Goal: Task Accomplishment & Management: Manage account settings

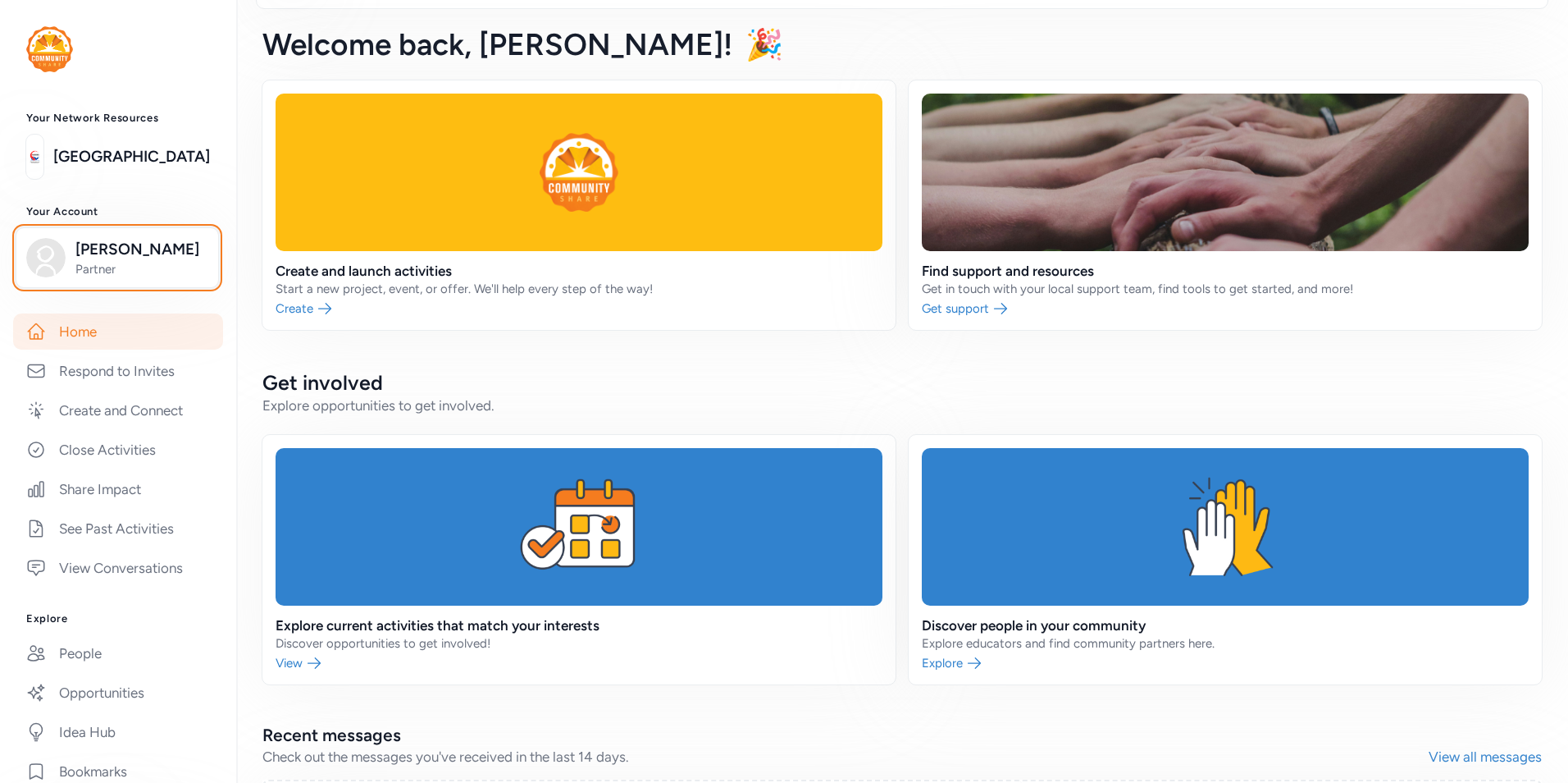
click at [124, 264] on span "Partner" at bounding box center [141, 269] width 133 height 17
click at [130, 258] on span "[PERSON_NAME]" at bounding box center [141, 248] width 133 height 23
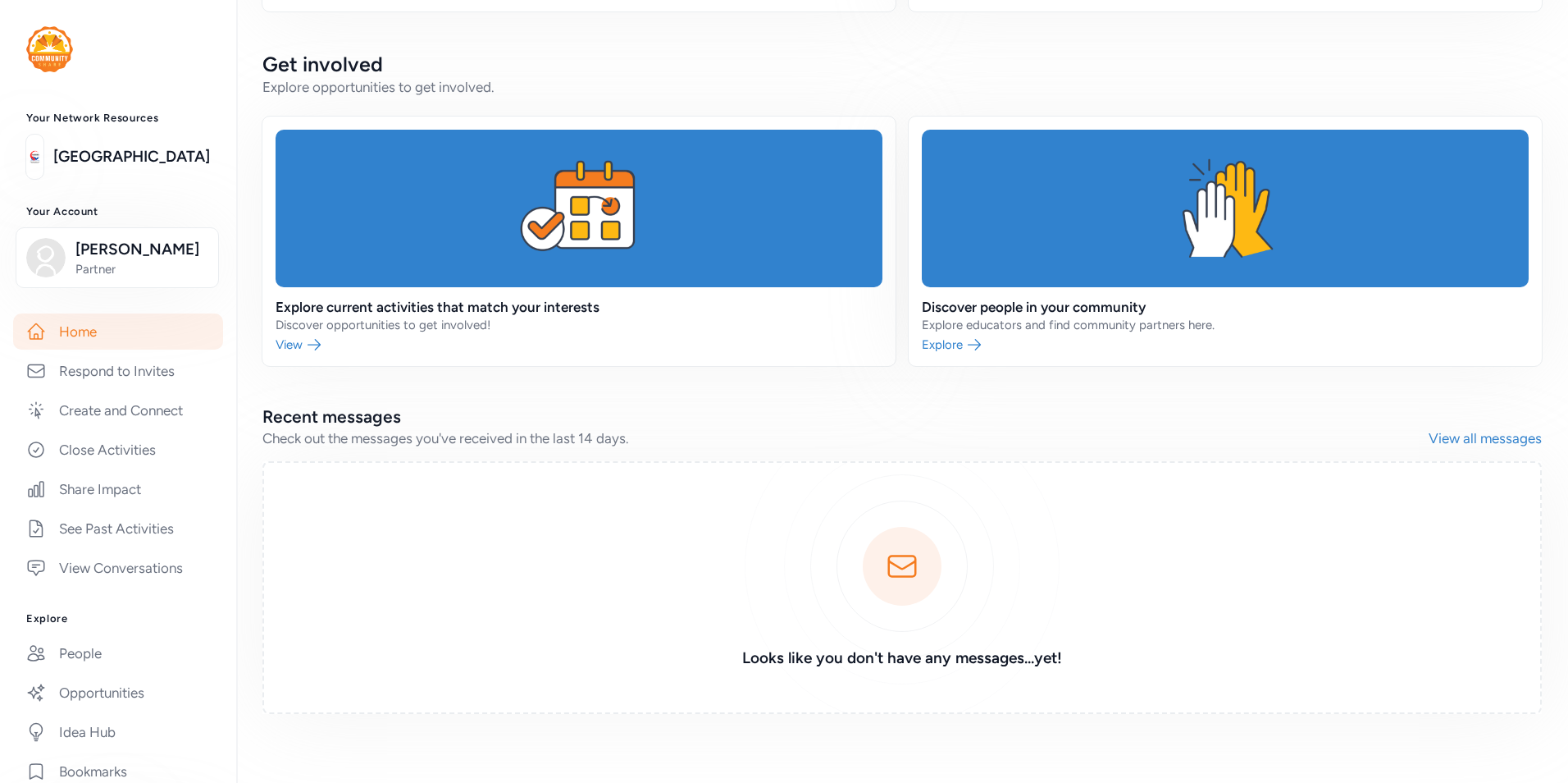
scroll to position [398, 0]
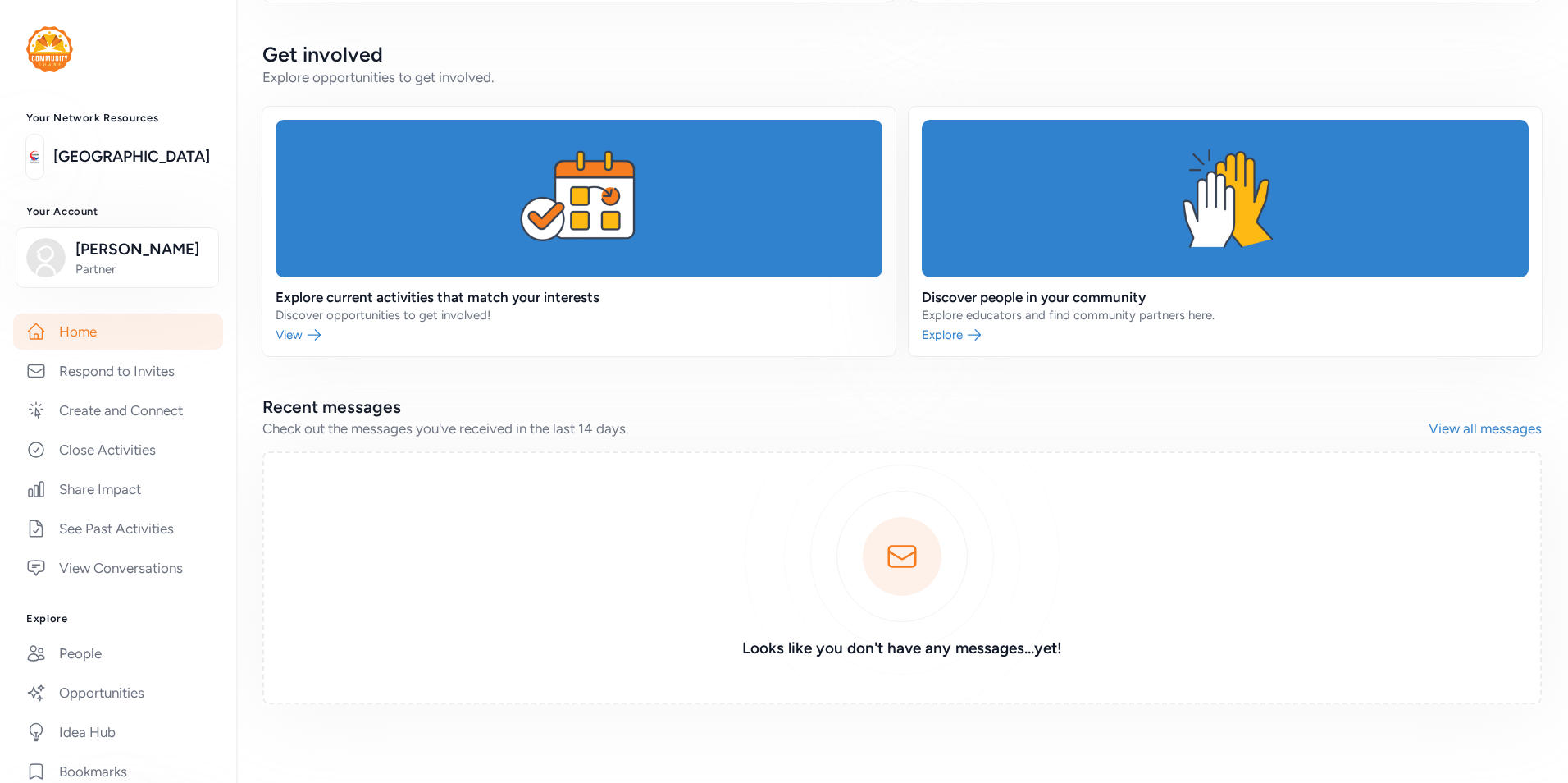
click at [937, 339] on link at bounding box center [1225, 231] width 633 height 249
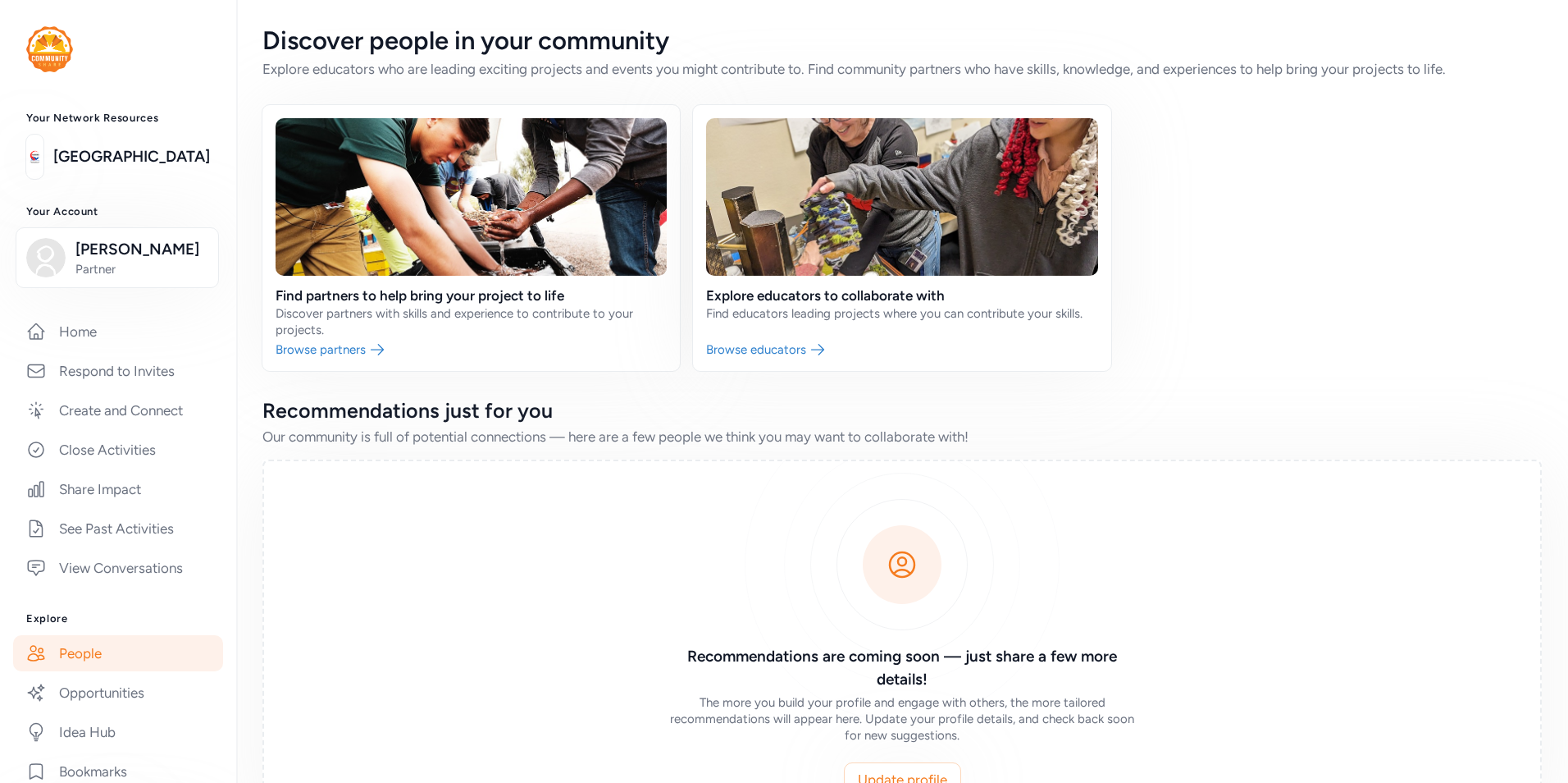
click at [345, 349] on link at bounding box center [471, 238] width 417 height 266
click at [794, 351] on link at bounding box center [901, 238] width 417 height 266
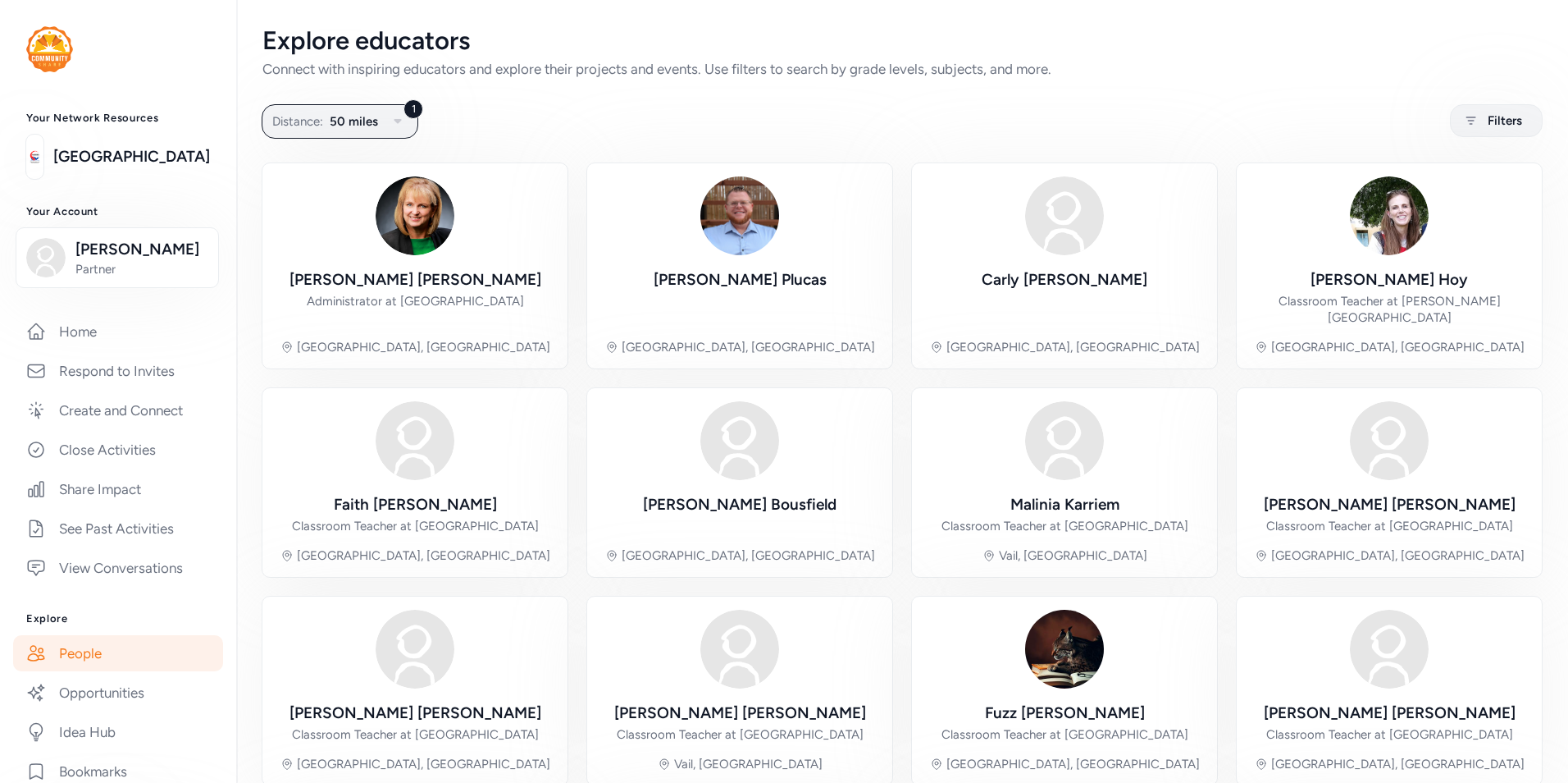
click at [117, 152] on link "[GEOGRAPHIC_DATA]" at bounding box center [131, 156] width 156 height 23
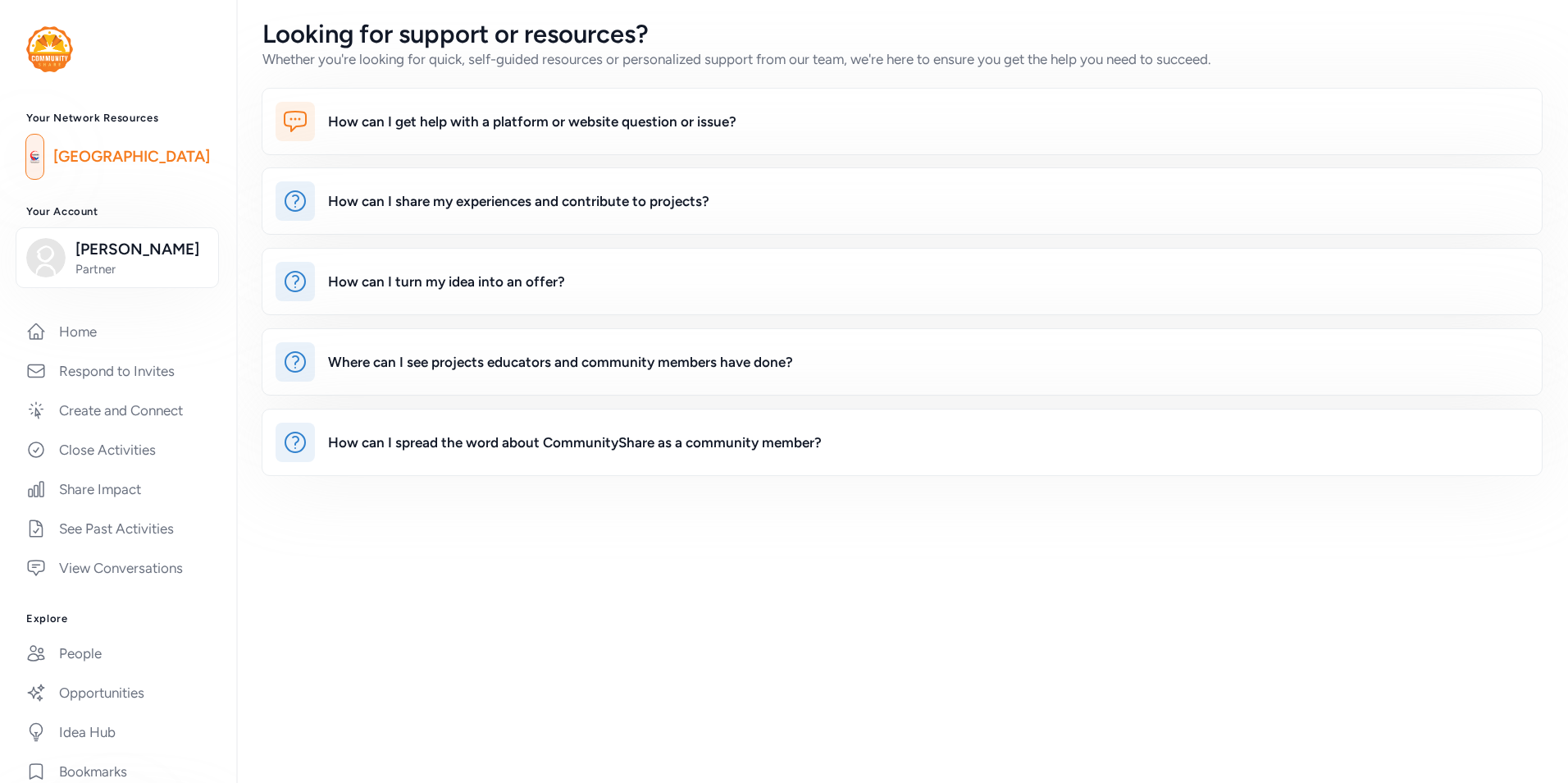
click at [63, 44] on img at bounding box center [49, 49] width 47 height 46
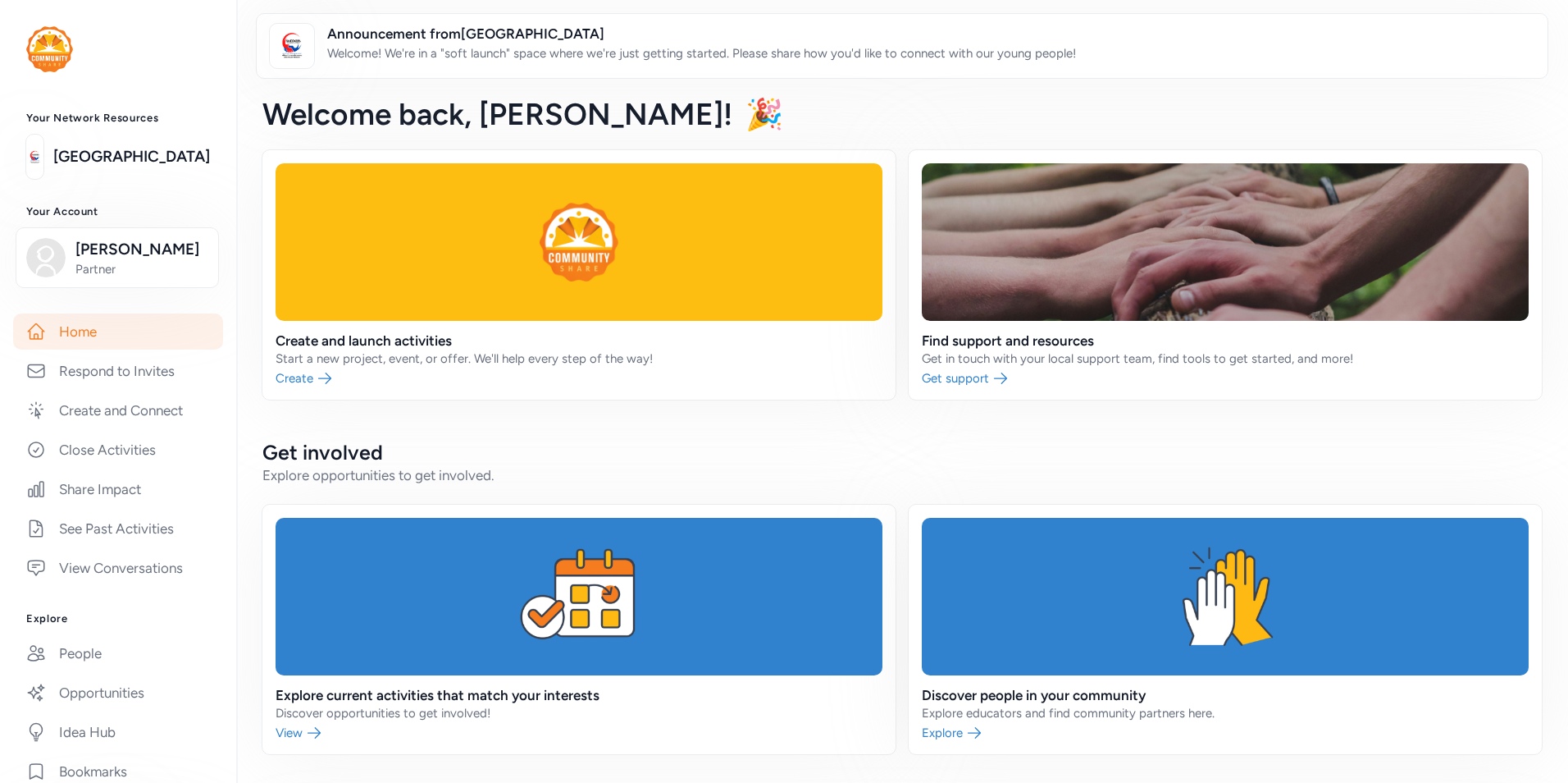
click at [552, 41] on span "Announcement from [GEOGRAPHIC_DATA]" at bounding box center [701, 33] width 748 height 20
click at [557, 36] on span "Announcement from [GEOGRAPHIC_DATA]" at bounding box center [701, 33] width 748 height 20
drag, startPoint x: 557, startPoint y: 36, endPoint x: 748, endPoint y: 59, distance: 192.4
click at [748, 59] on p "Welcome! We're in a "soft launch" space where we're just getting started. Pleas…" at bounding box center [701, 54] width 748 height 20
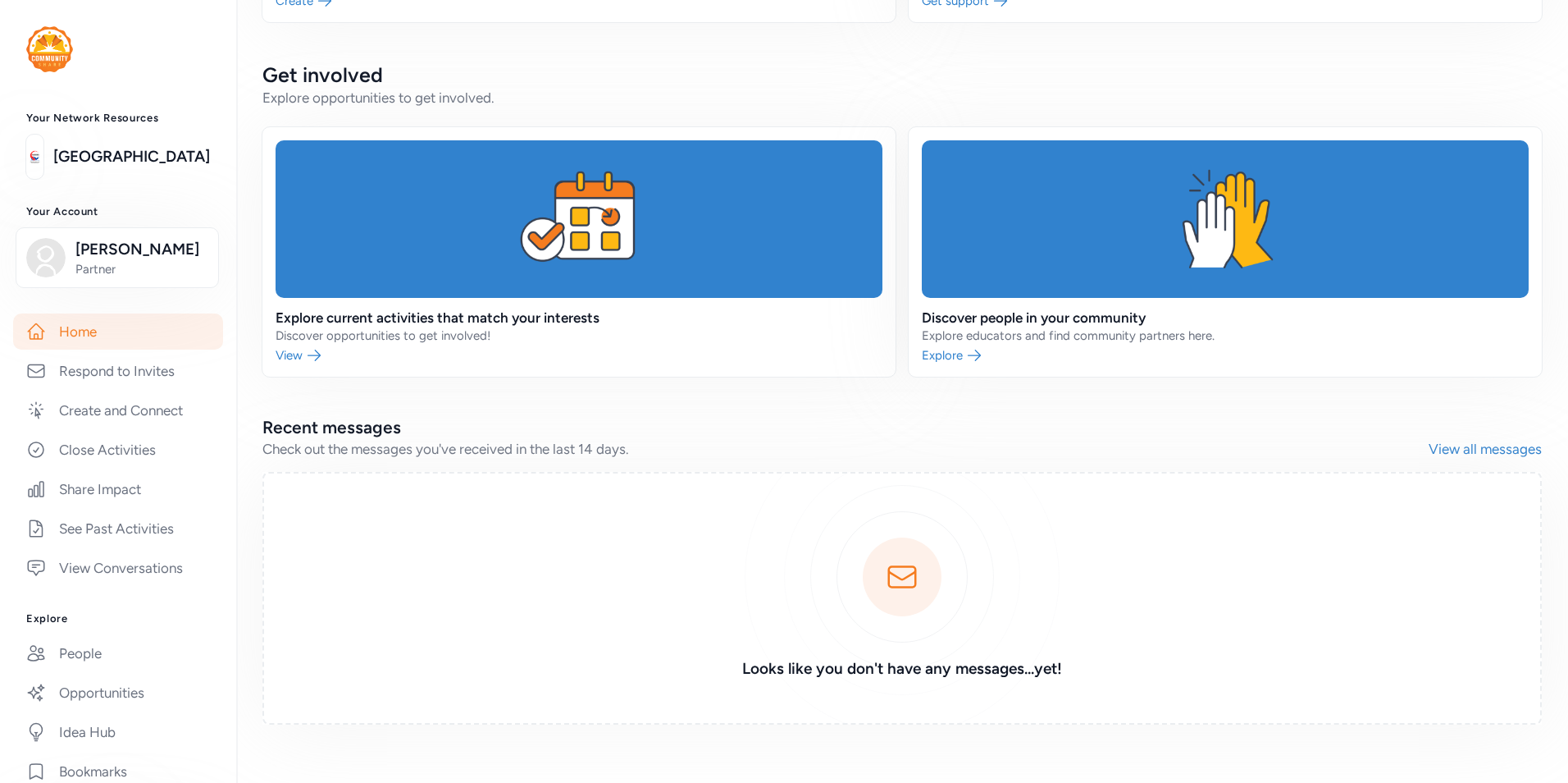
scroll to position [398, 0]
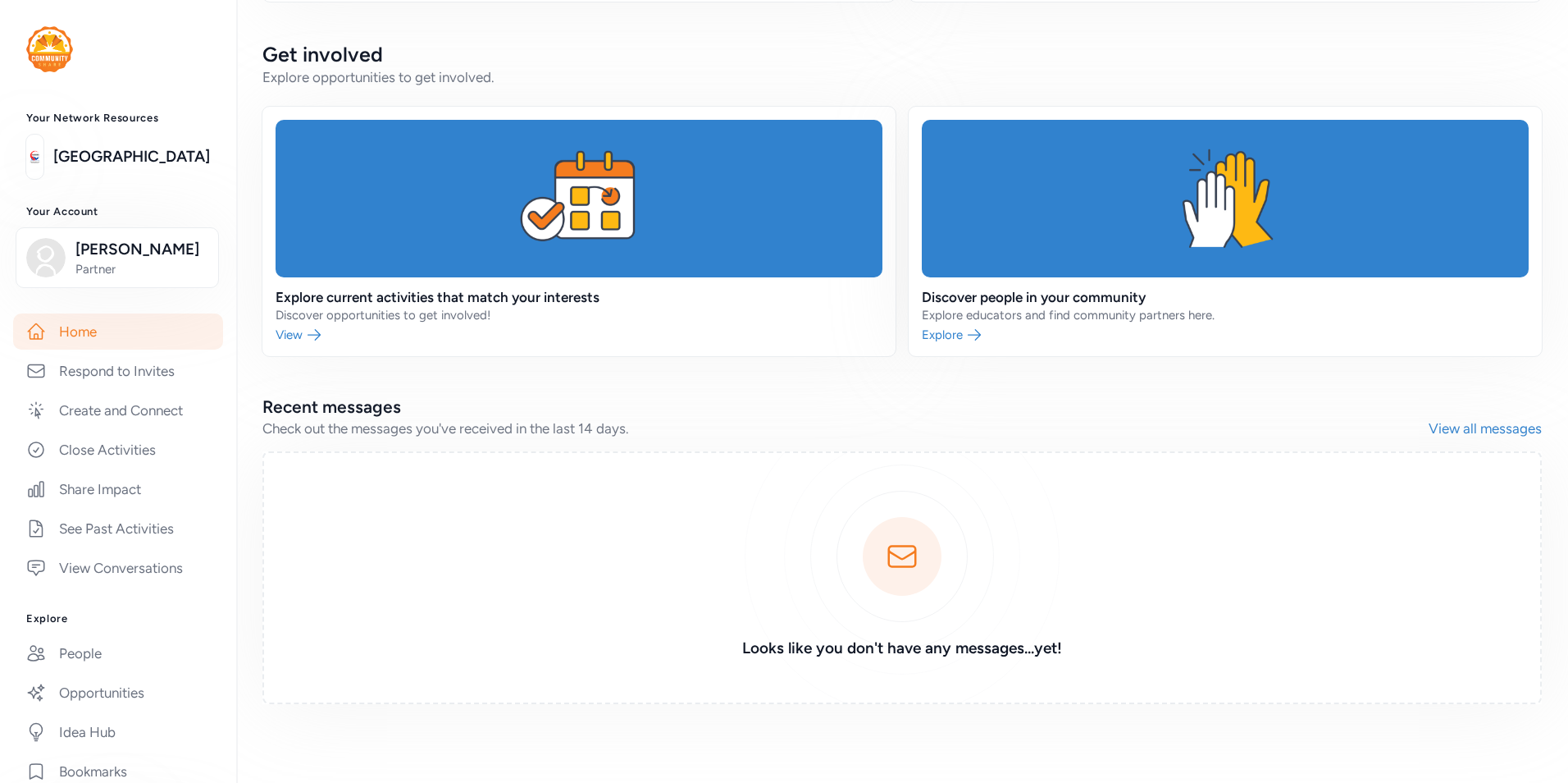
click at [936, 337] on link at bounding box center [1225, 231] width 633 height 249
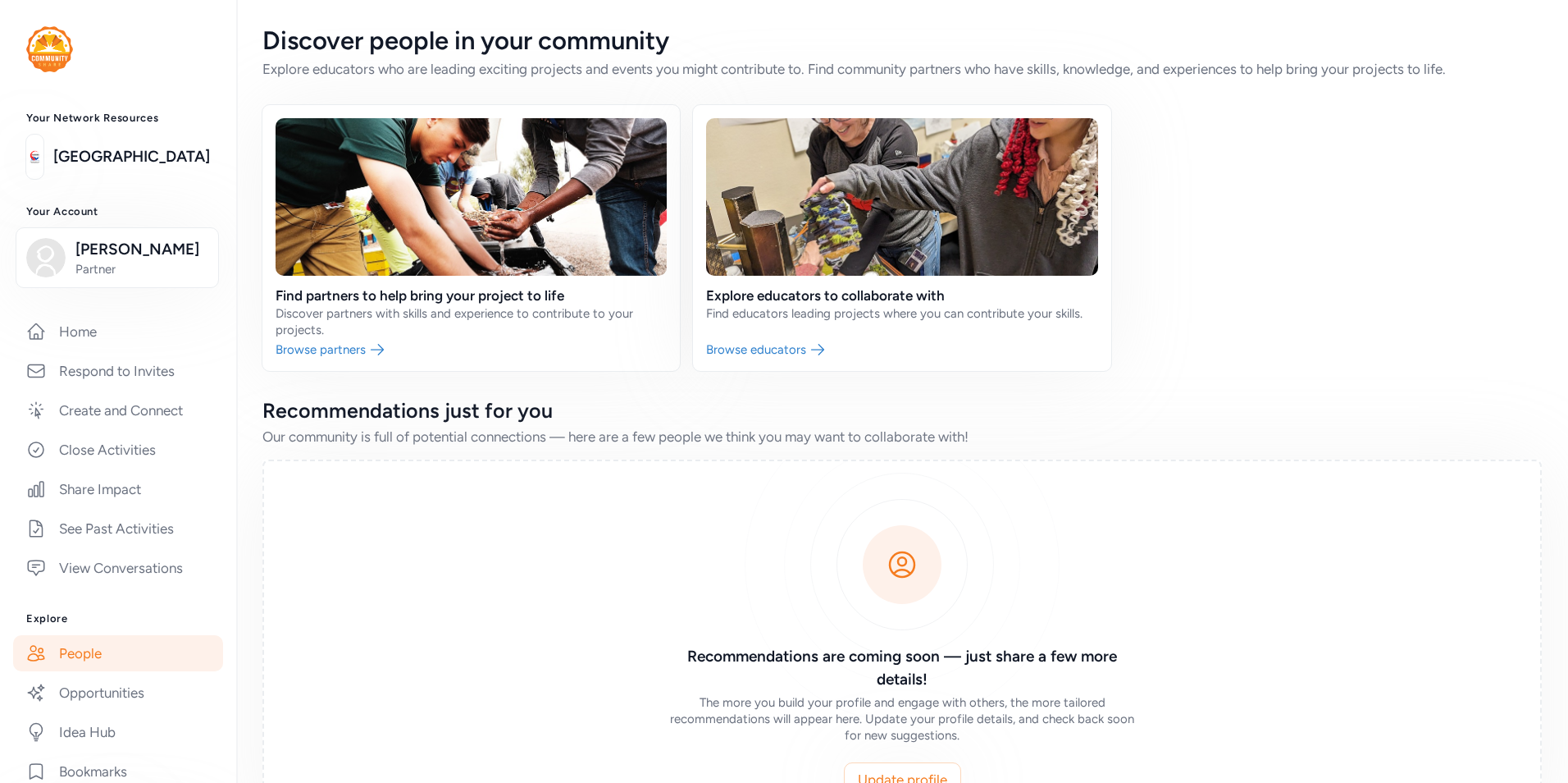
click at [457, 256] on link at bounding box center [471, 238] width 417 height 266
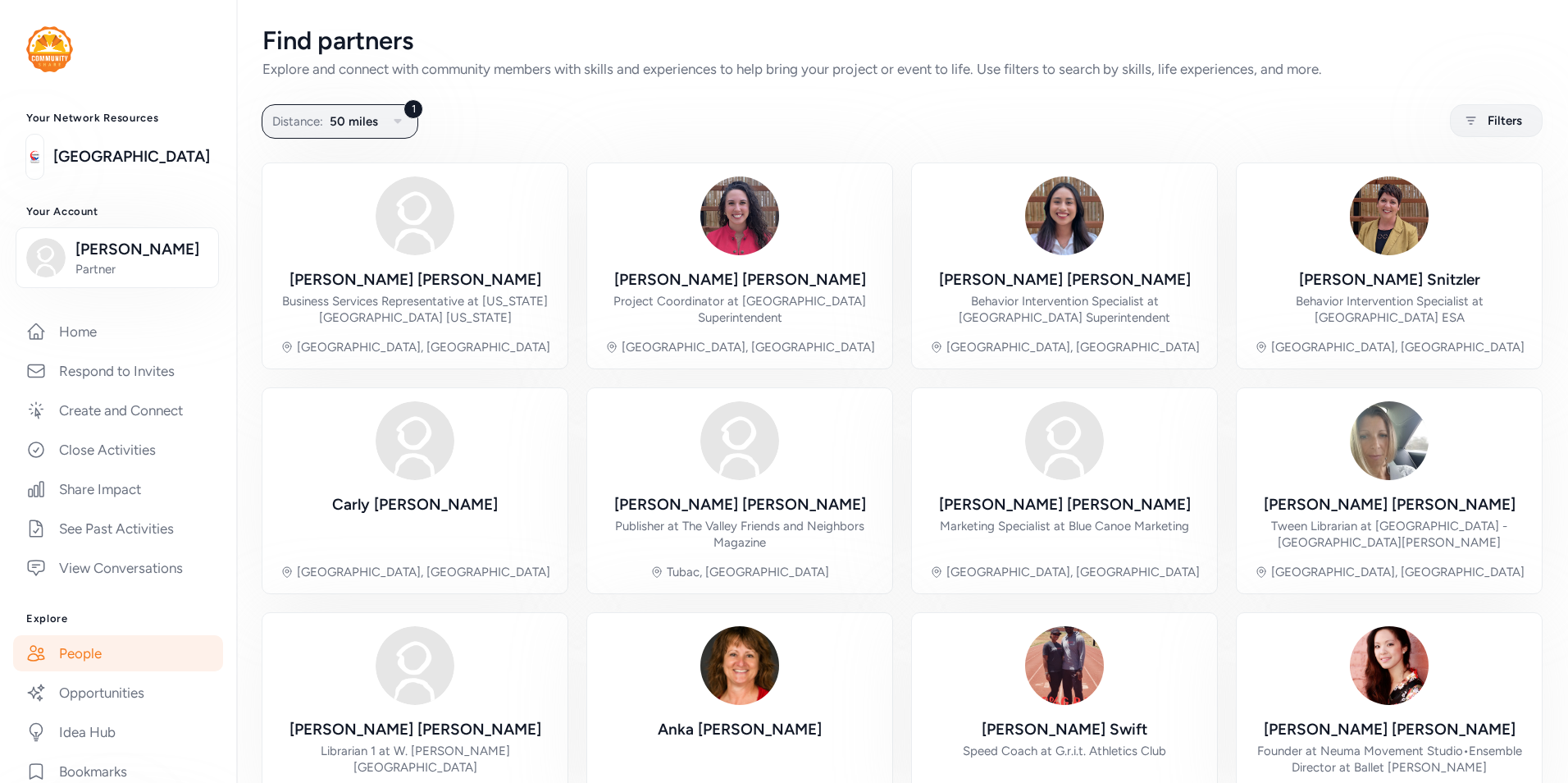
click at [401, 116] on icon "button" at bounding box center [398, 121] width 20 height 20
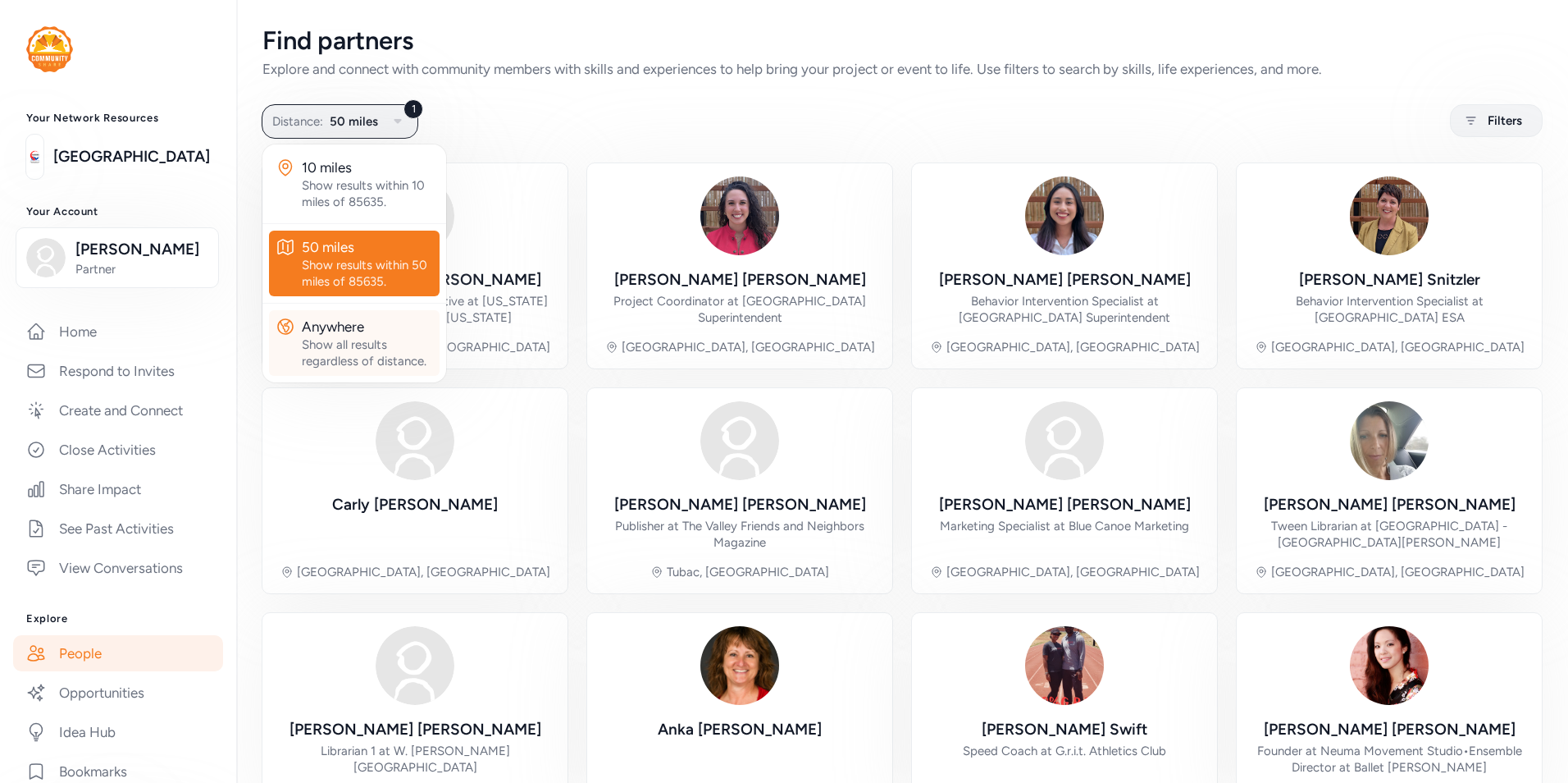
click at [375, 326] on div "Anywhere" at bounding box center [367, 327] width 131 height 20
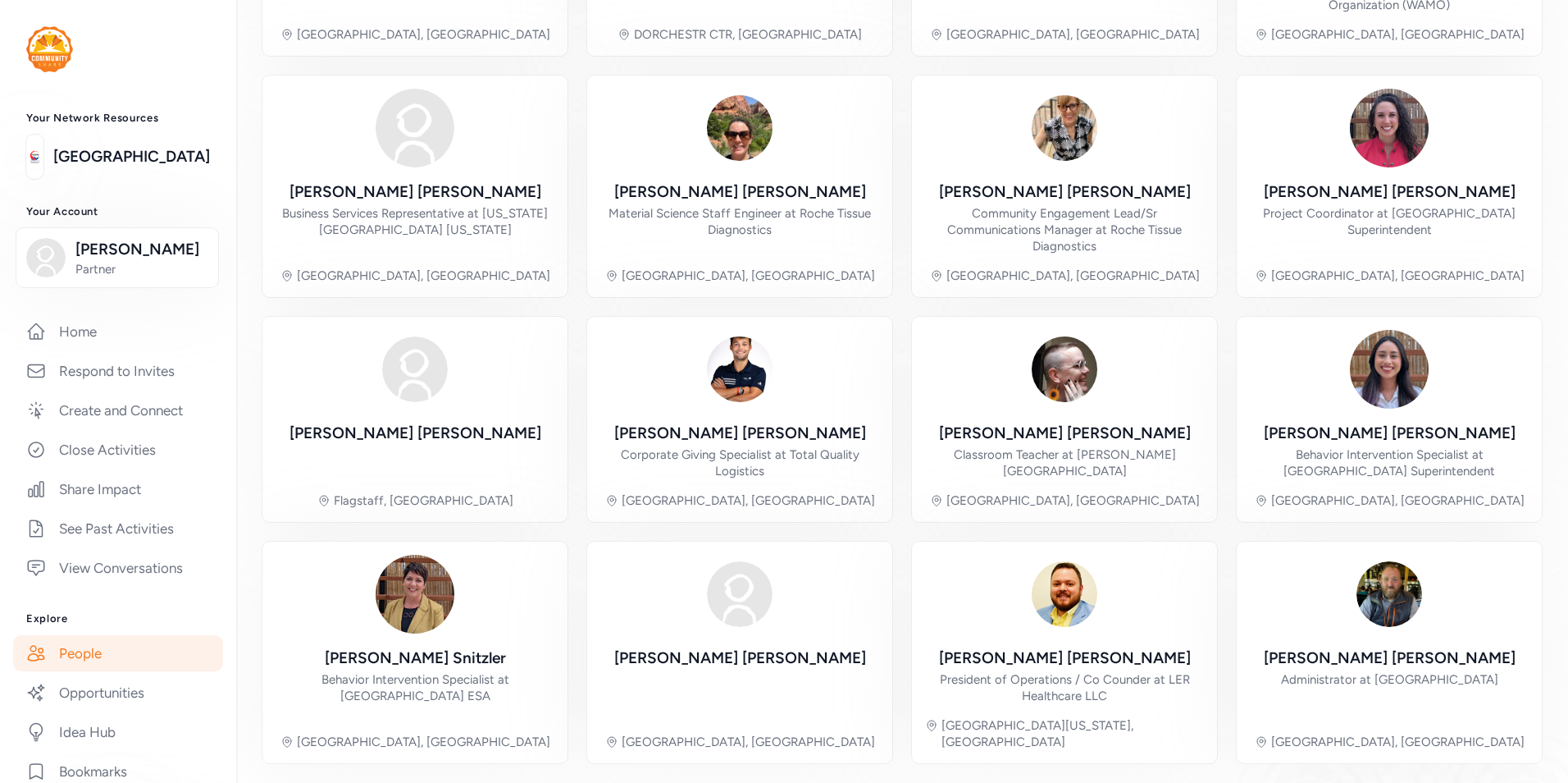
scroll to position [378, 0]
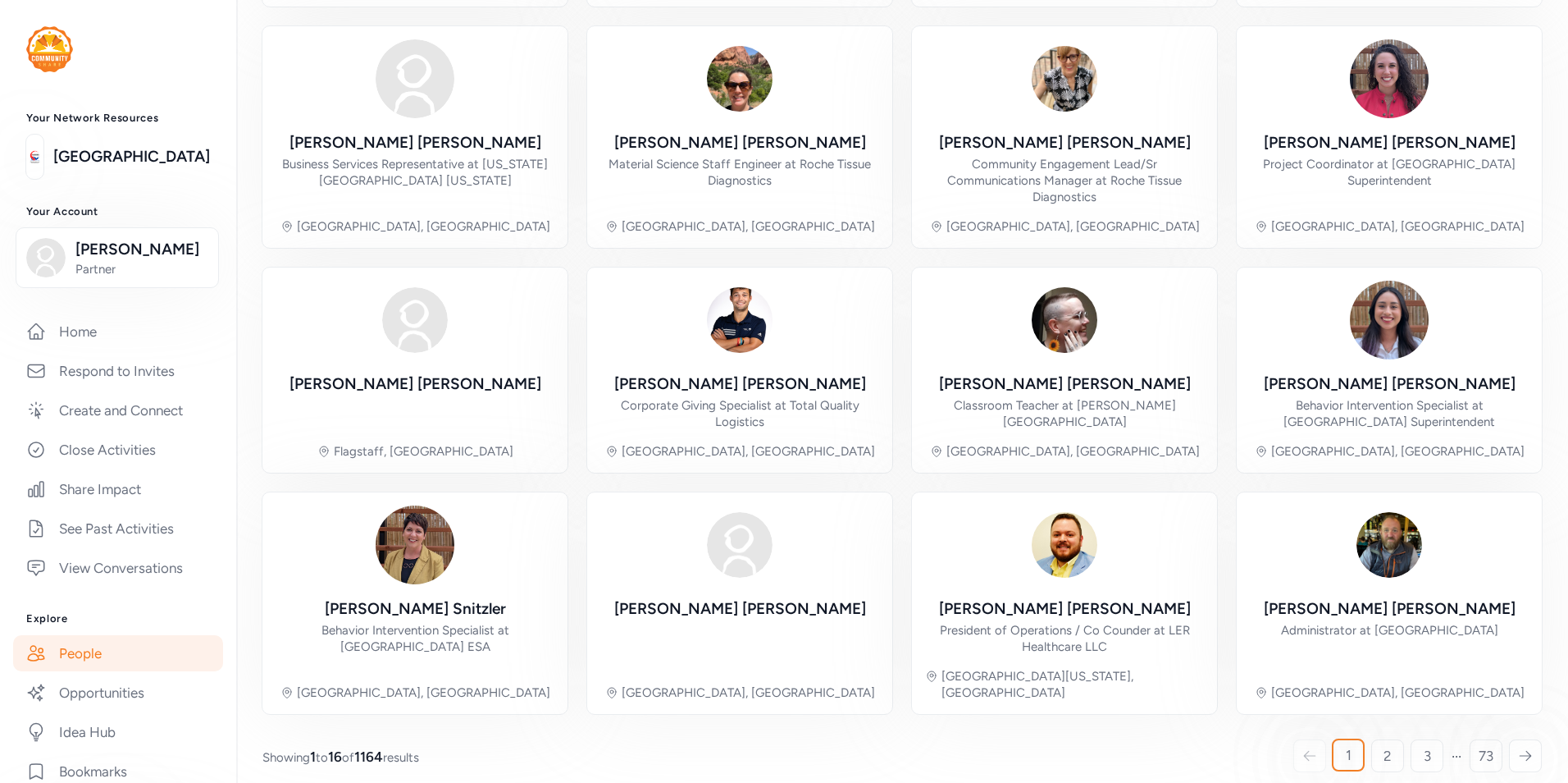
click at [1518, 747] on icon at bounding box center [1525, 755] width 15 height 17
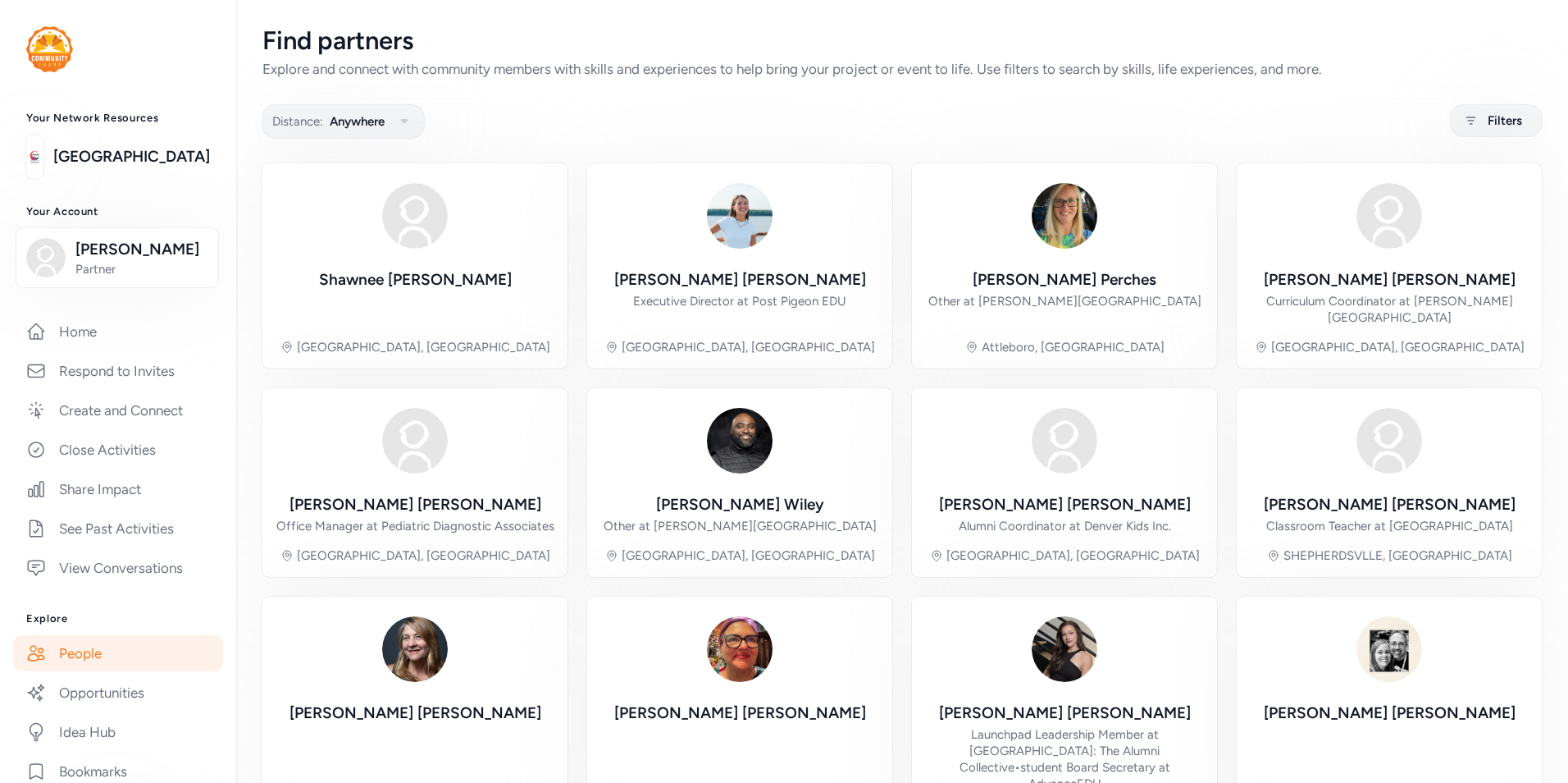
click at [117, 152] on link "[GEOGRAPHIC_DATA]" at bounding box center [131, 156] width 156 height 23
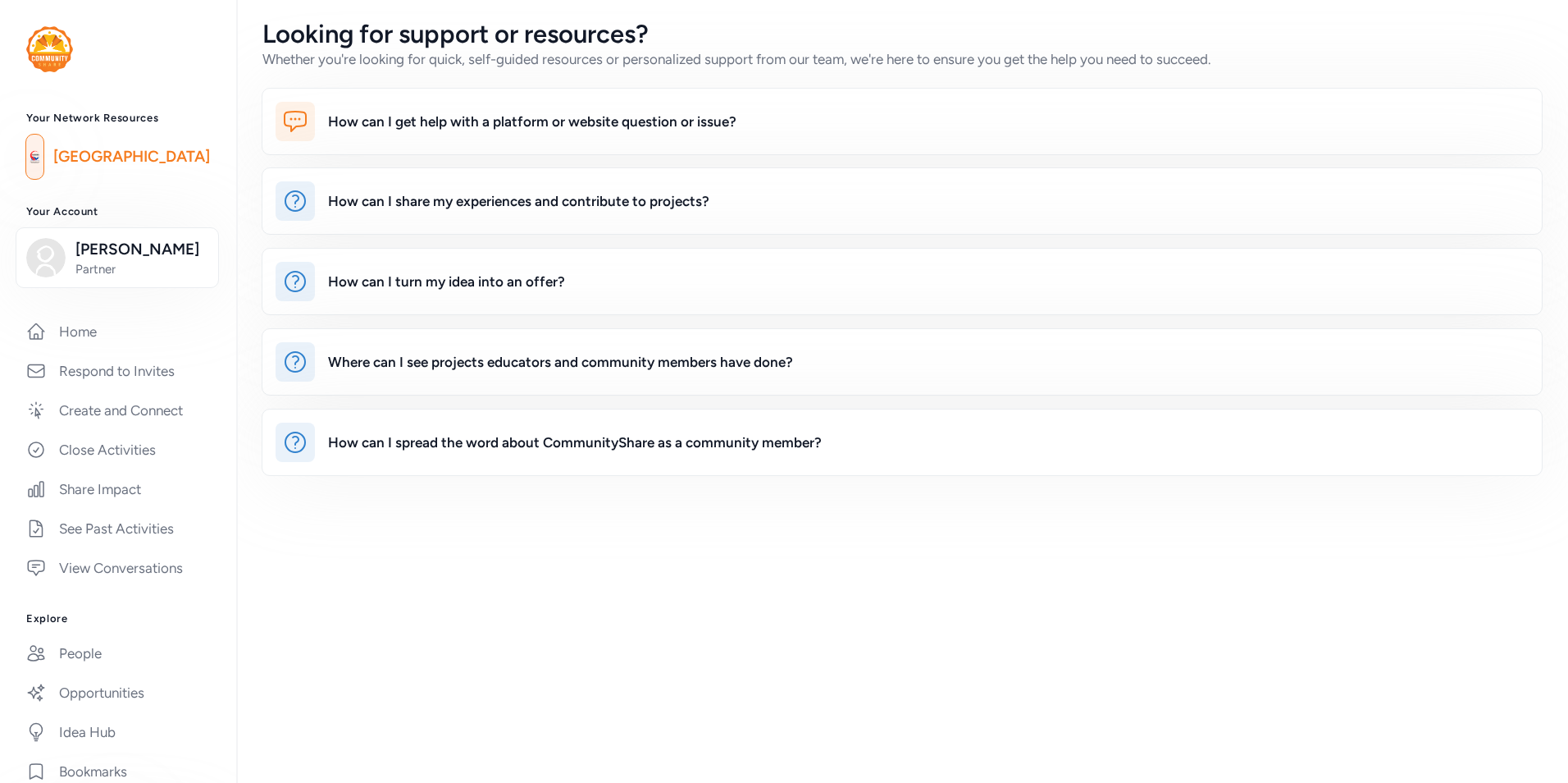
click at [54, 38] on img at bounding box center [49, 49] width 47 height 46
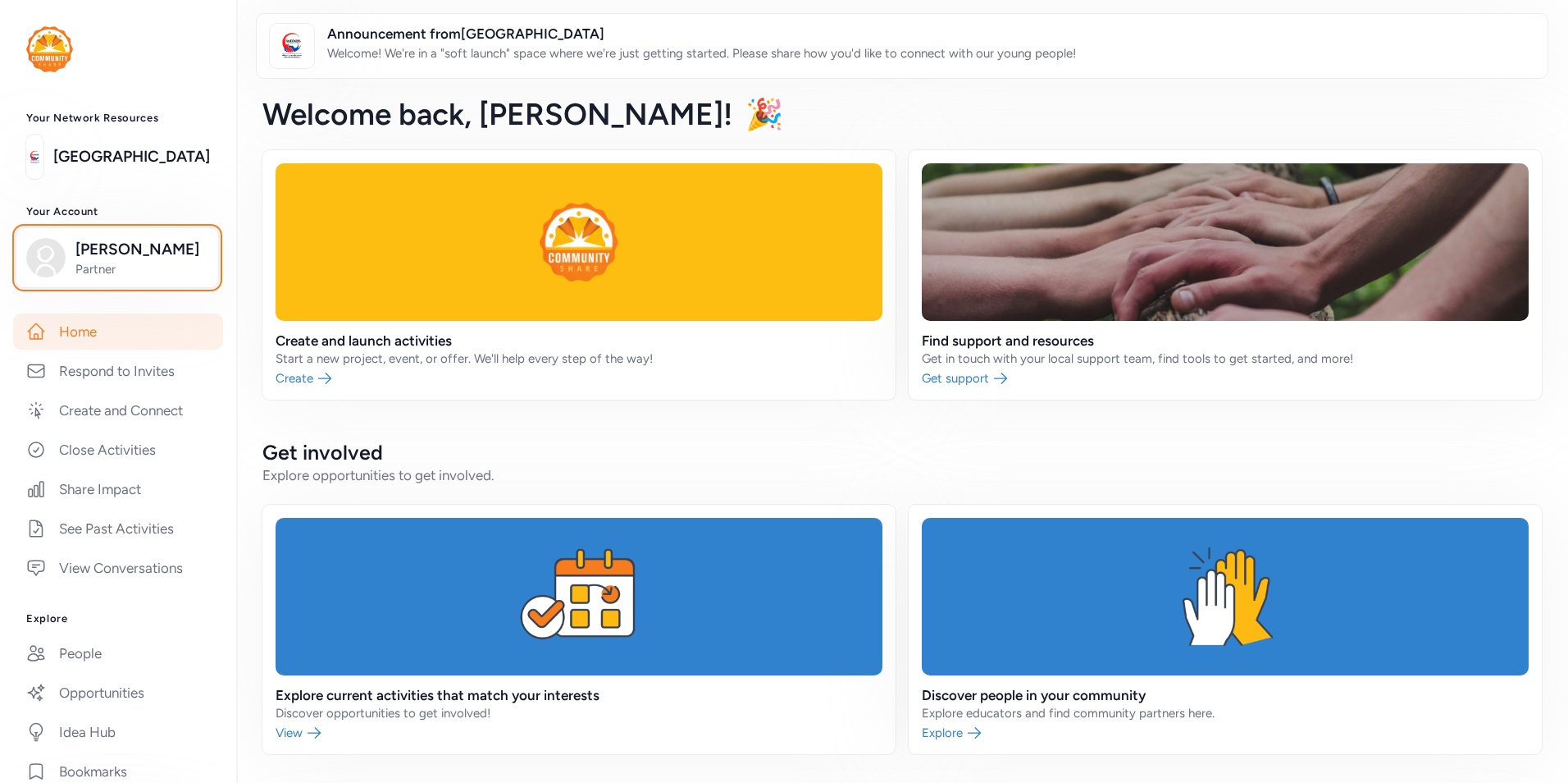
click at [109, 264] on span "Partner" at bounding box center [141, 269] width 133 height 17
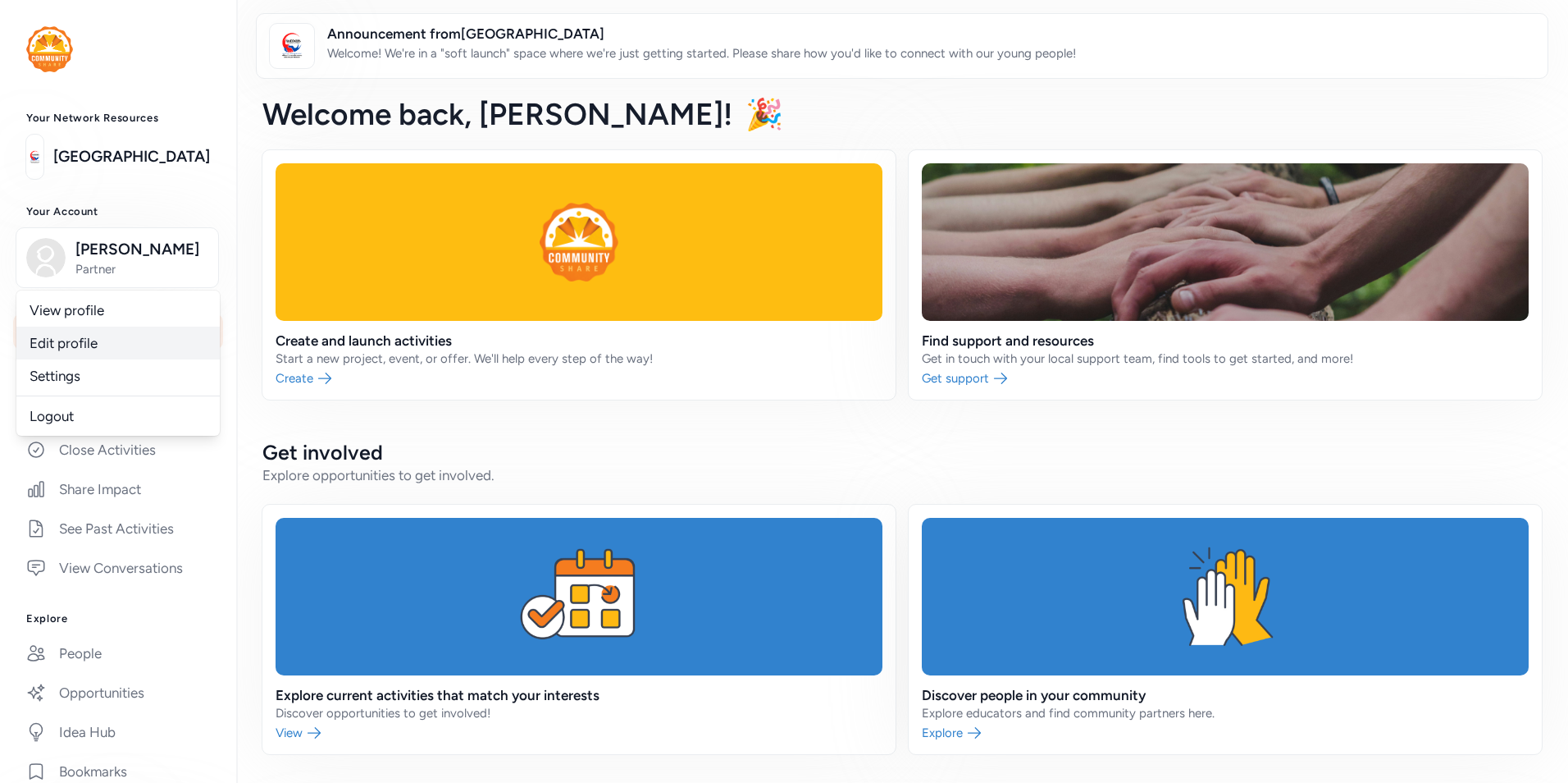
click at [81, 352] on link "Edit profile" at bounding box center [118, 342] width 203 height 33
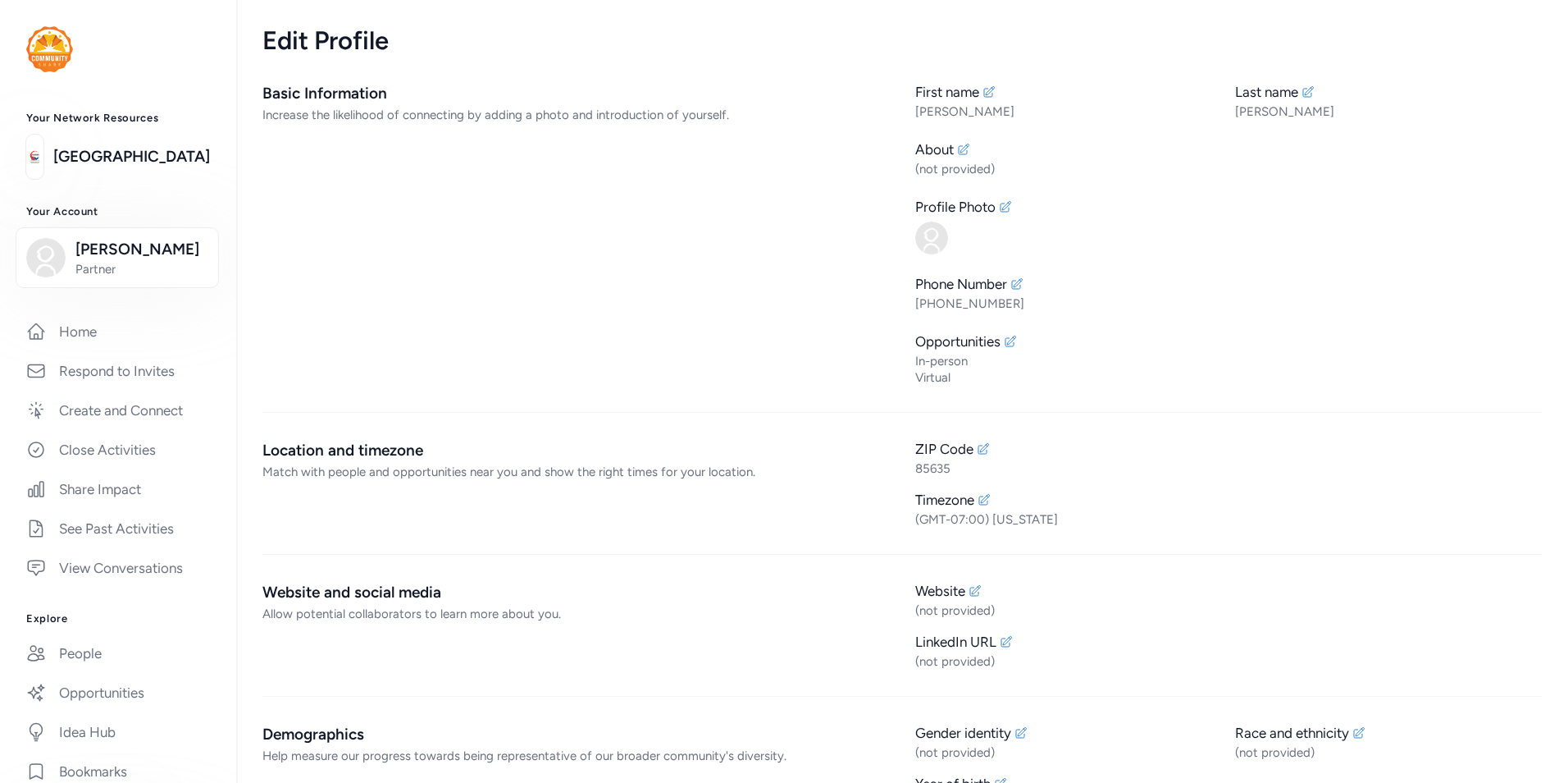
click at [936, 242] on img at bounding box center [932, 238] width 33 height 33
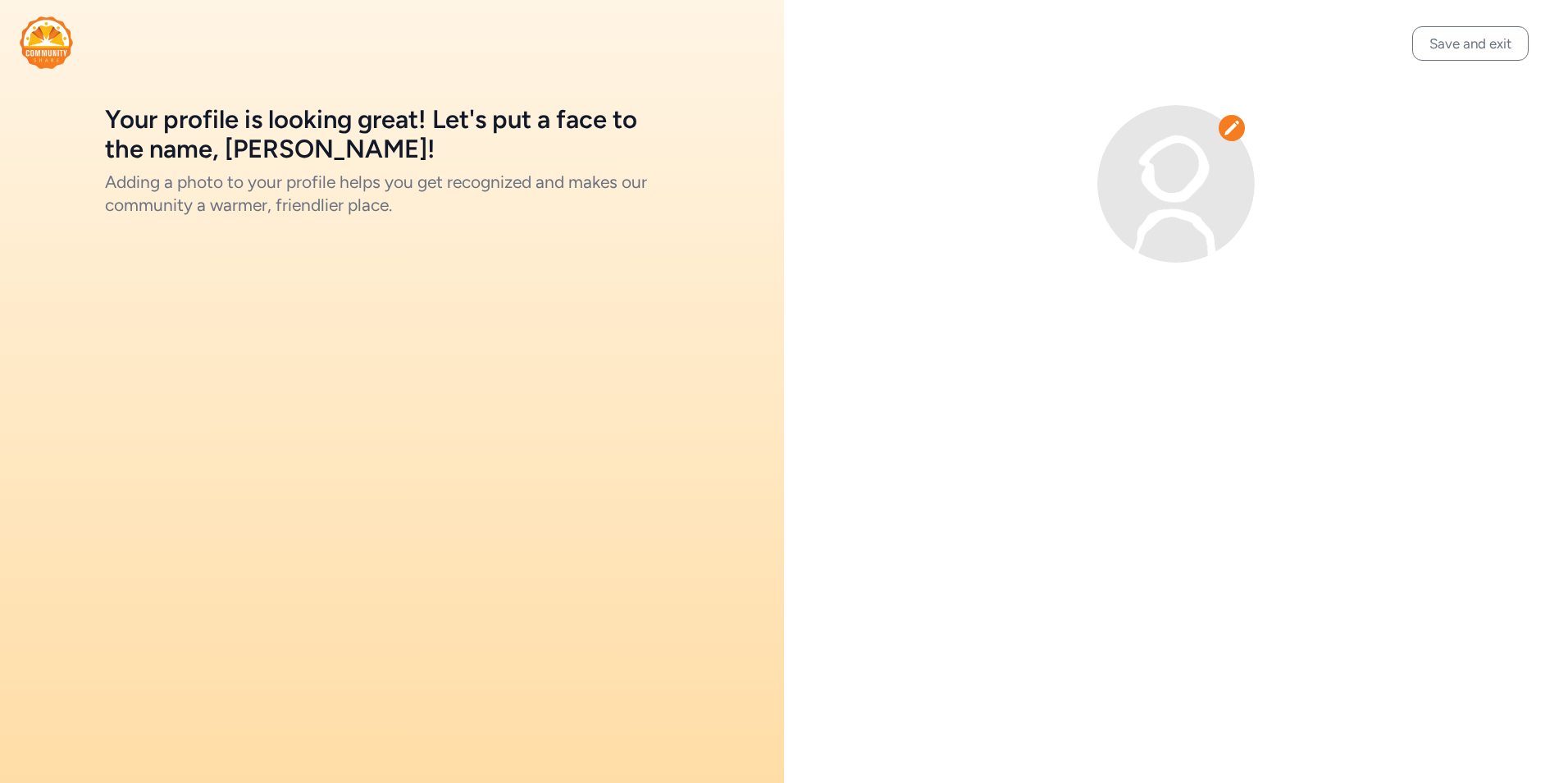
click at [1173, 179] on img at bounding box center [1176, 184] width 157 height 157
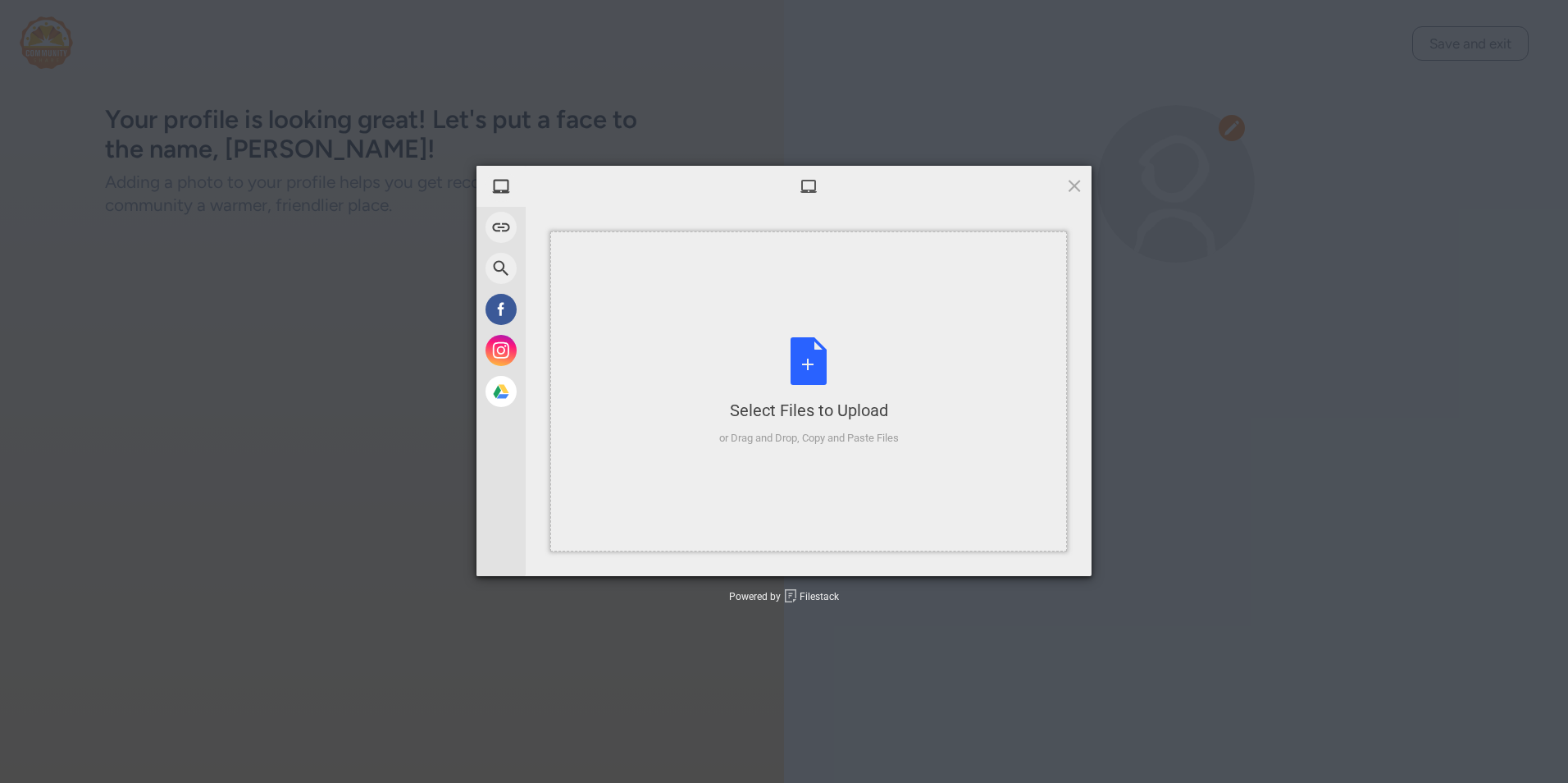
click at [821, 367] on div "Select Files to Upload or Drag and Drop, Copy and Paste Files" at bounding box center [809, 392] width 180 height 109
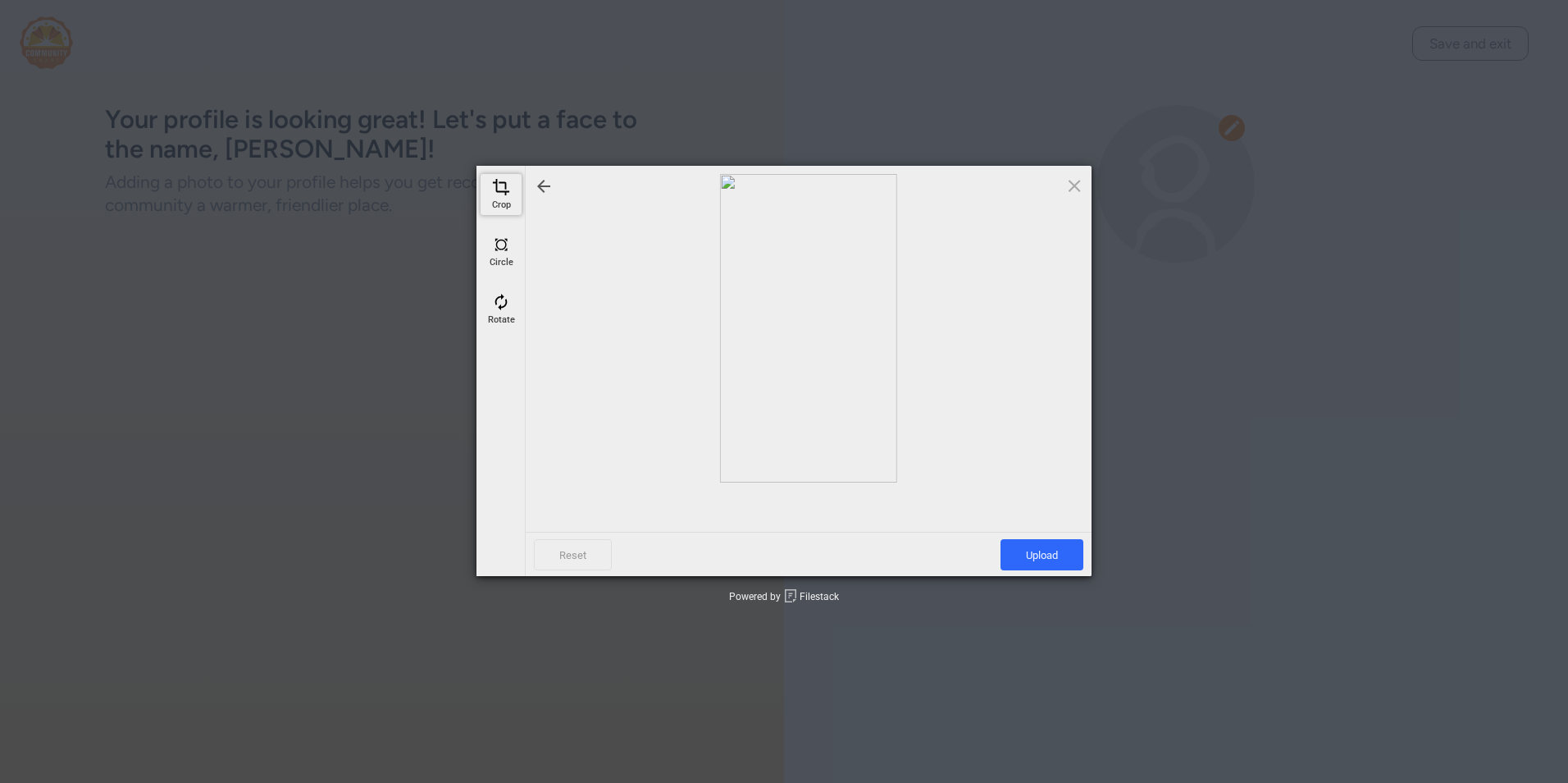
click at [498, 187] on span at bounding box center [501, 187] width 18 height 18
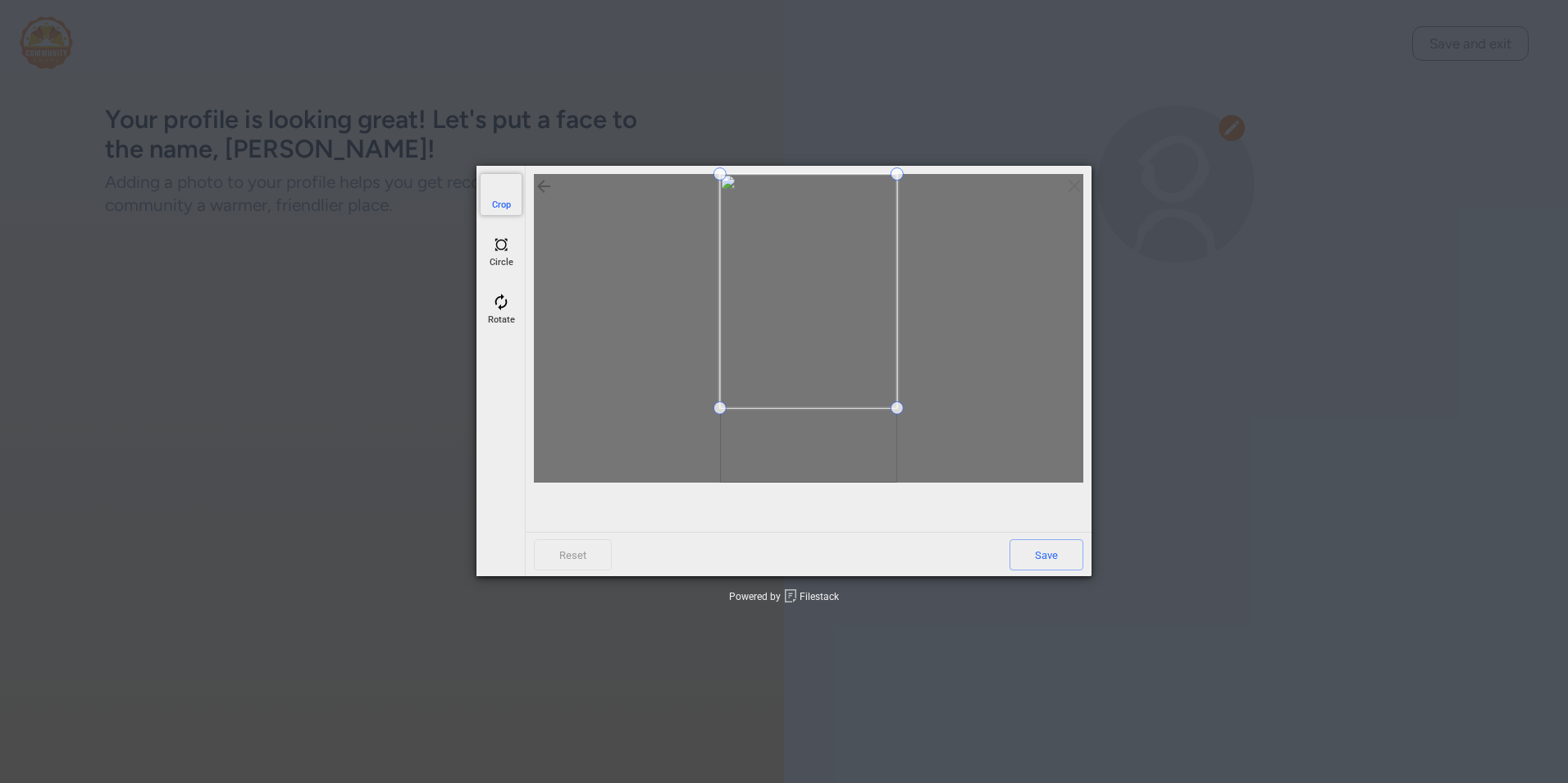
click at [707, 412] on div at bounding box center [808, 328] width 549 height 309
click at [723, 192] on span at bounding box center [720, 192] width 13 height 13
click at [503, 248] on span at bounding box center [501, 244] width 18 height 18
click at [875, 288] on span at bounding box center [809, 282] width 177 height 177
click at [908, 390] on div at bounding box center [808, 328] width 549 height 309
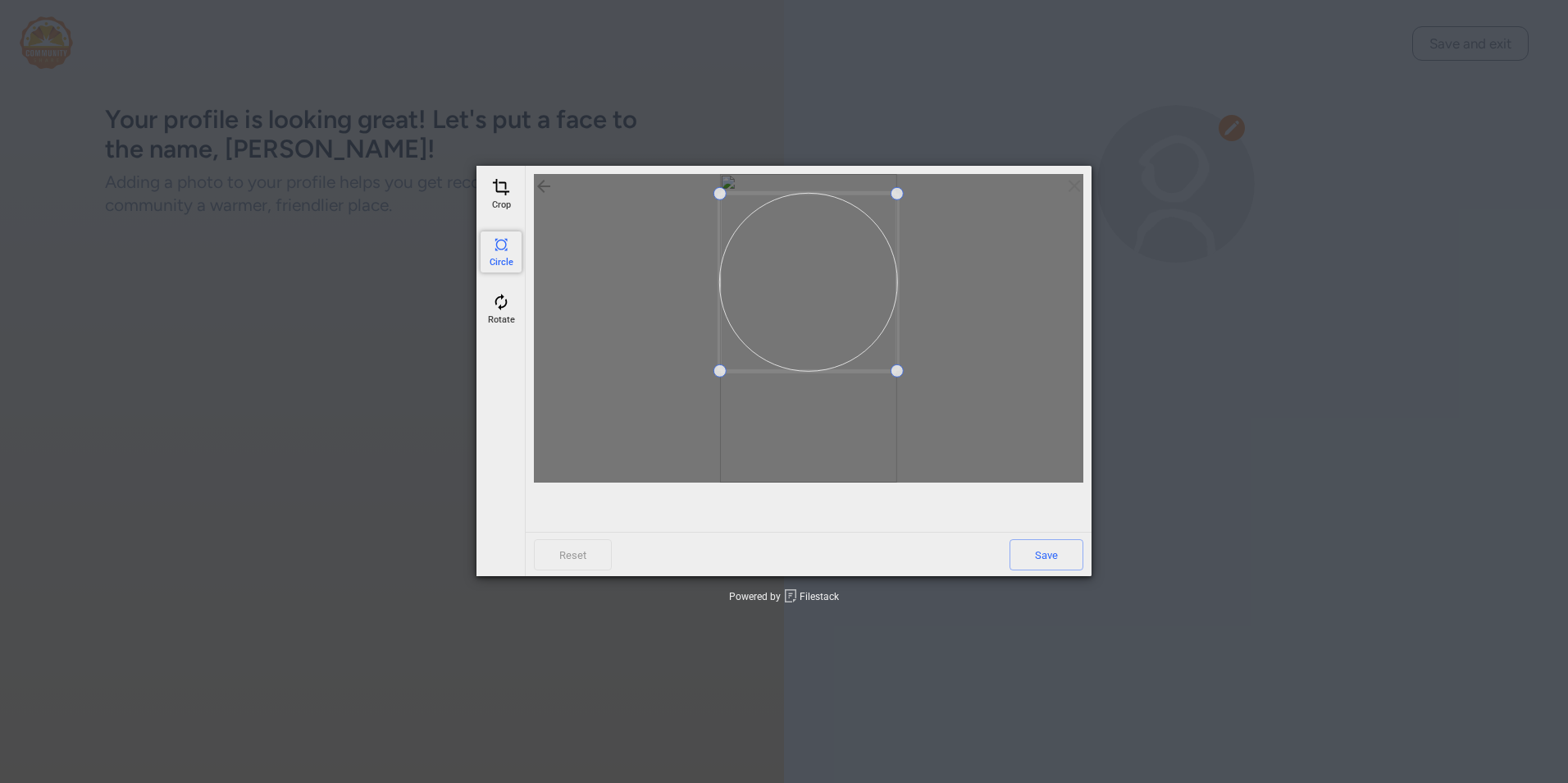
click at [916, 393] on div at bounding box center [808, 328] width 549 height 309
click at [1054, 555] on span "Save" at bounding box center [1046, 554] width 74 height 31
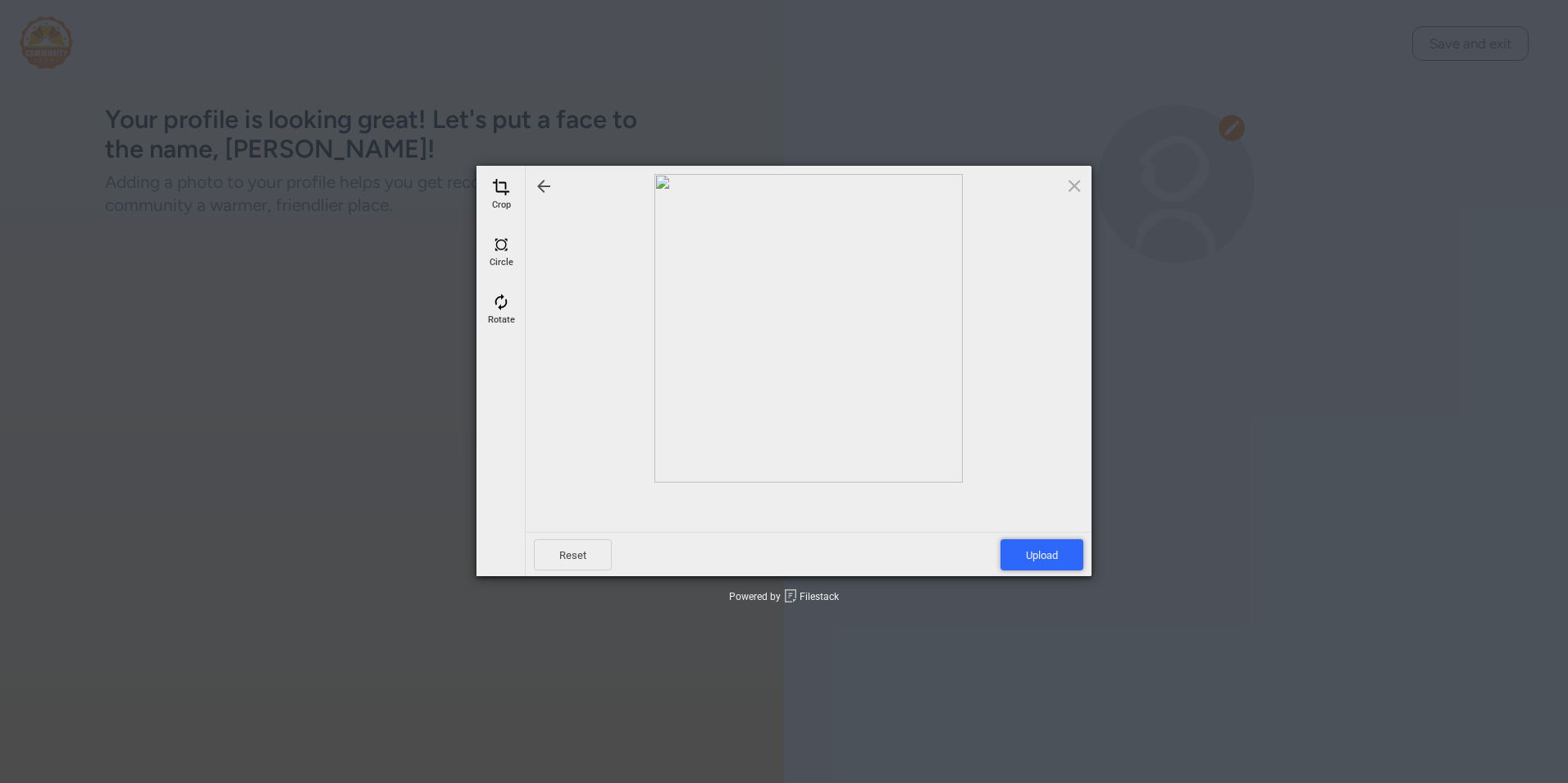
click at [1054, 555] on span "Upload" at bounding box center [1042, 554] width 83 height 31
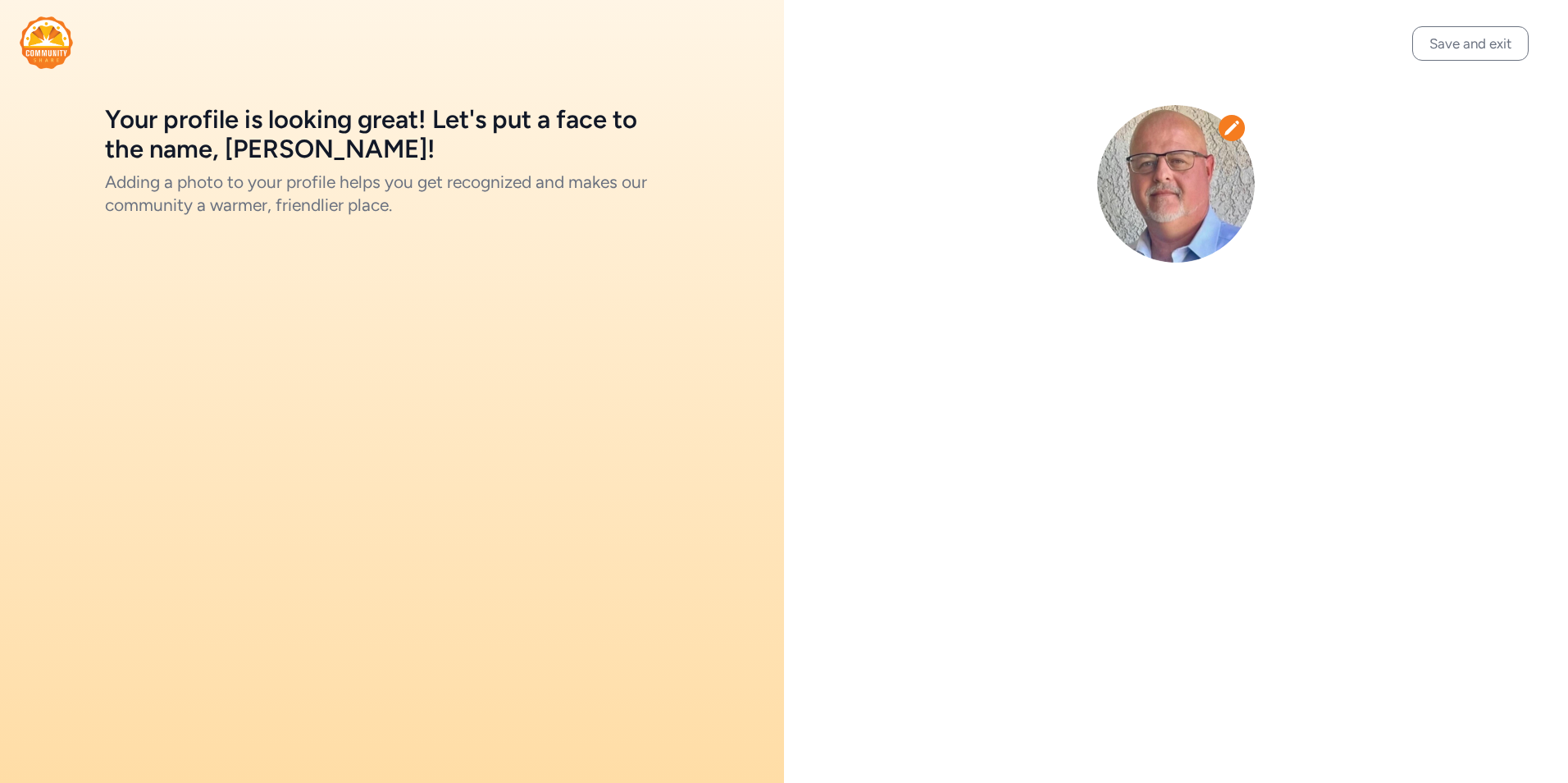
click at [1472, 49] on button "Save and exit" at bounding box center [1470, 43] width 116 height 34
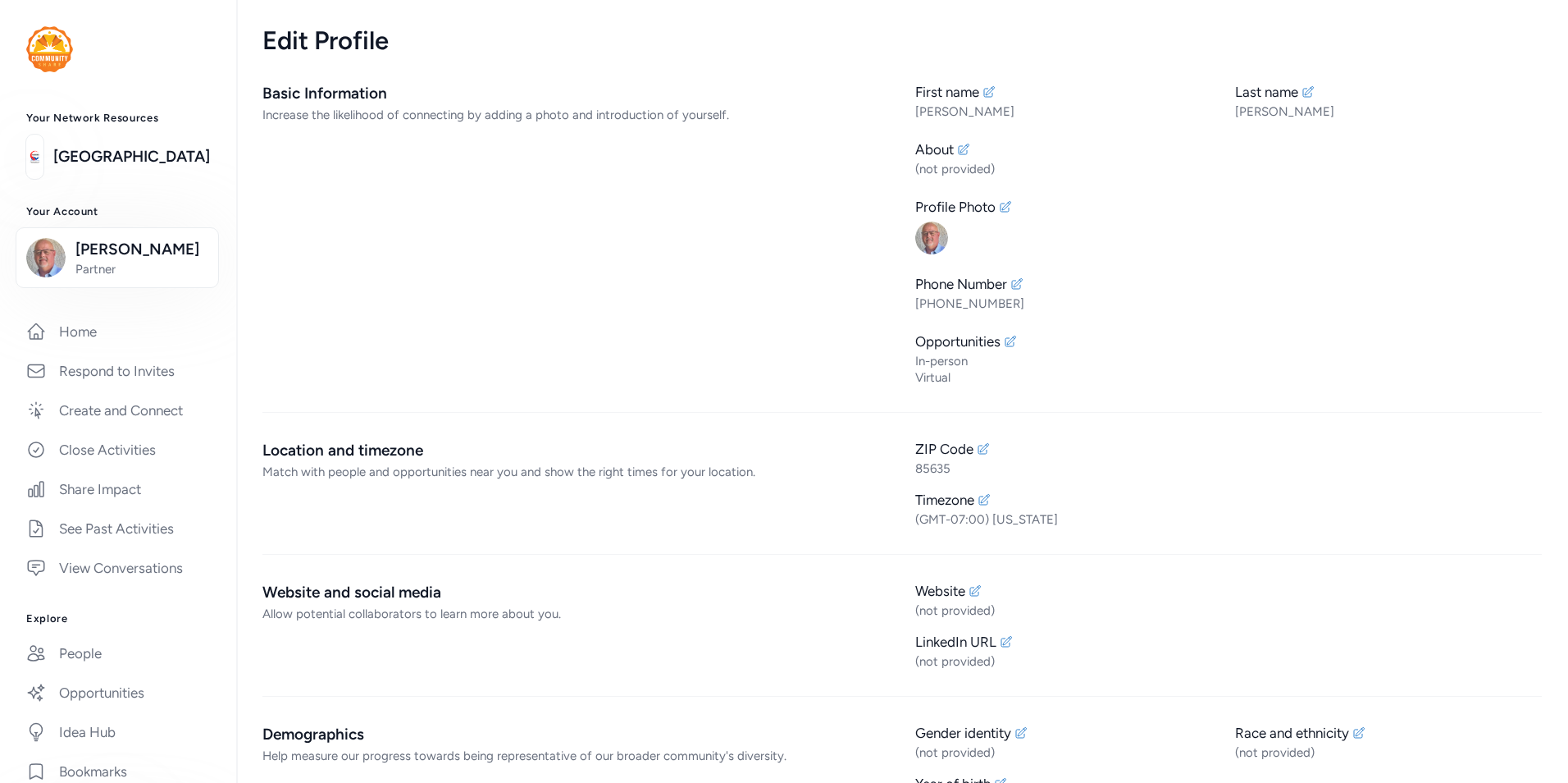
click at [962, 149] on icon at bounding box center [964, 150] width 13 height 13
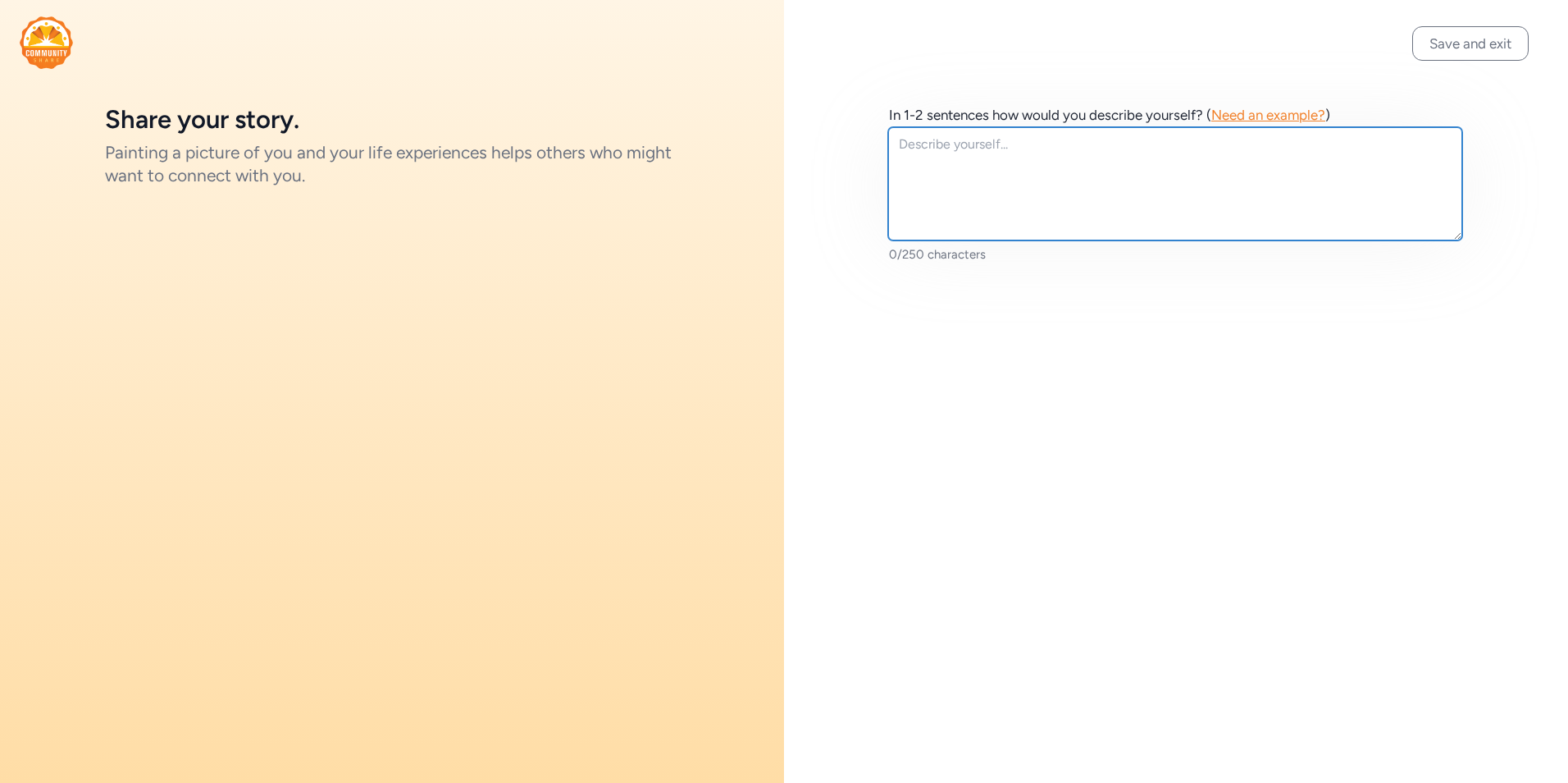
click at [1019, 141] on textarea at bounding box center [1175, 183] width 575 height 113
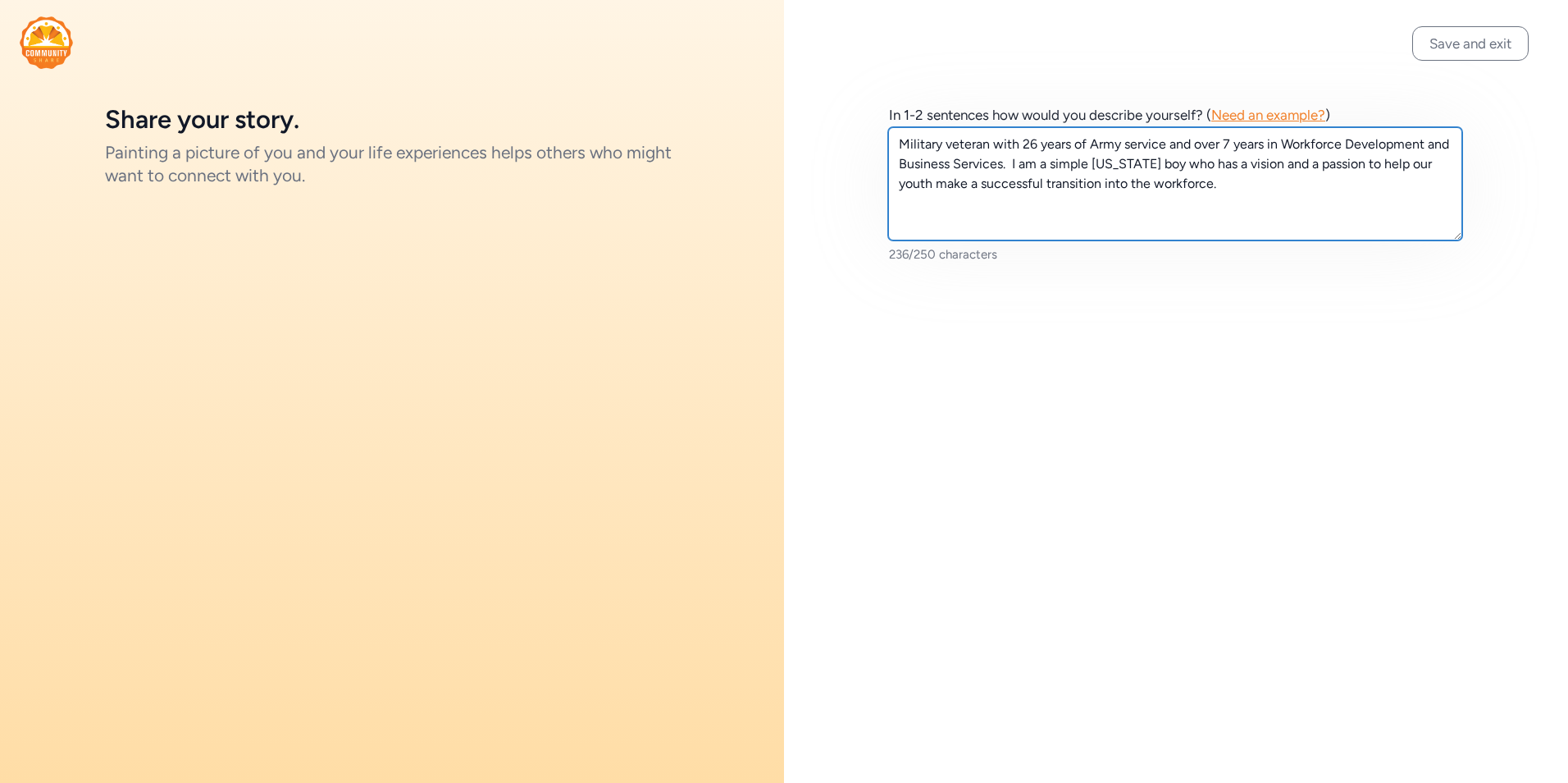
type textarea "Military veteran with 26 years of Army service and over 7 years in Workforce De…"
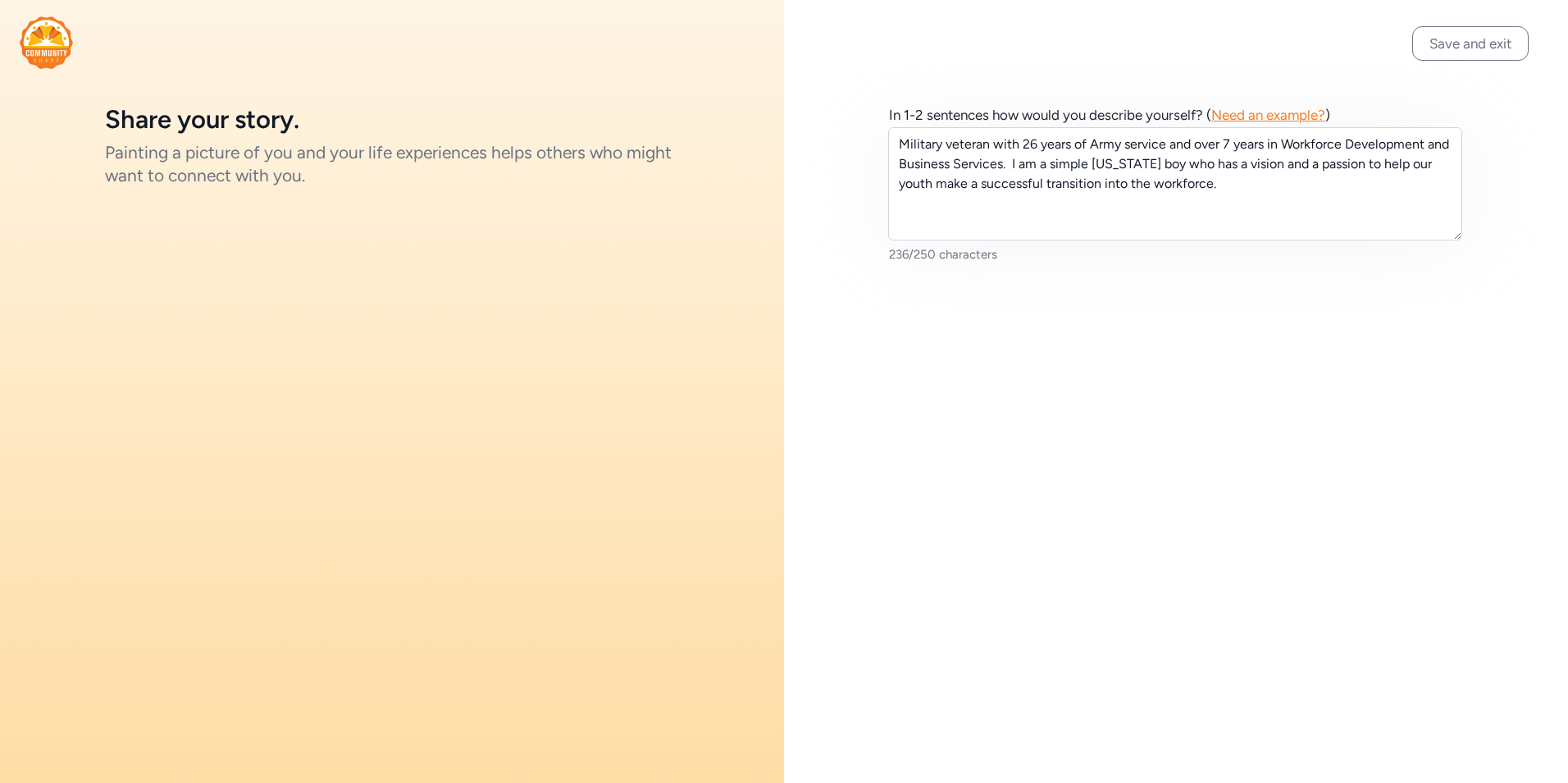
click at [1496, 41] on button "Save and exit" at bounding box center [1470, 43] width 116 height 34
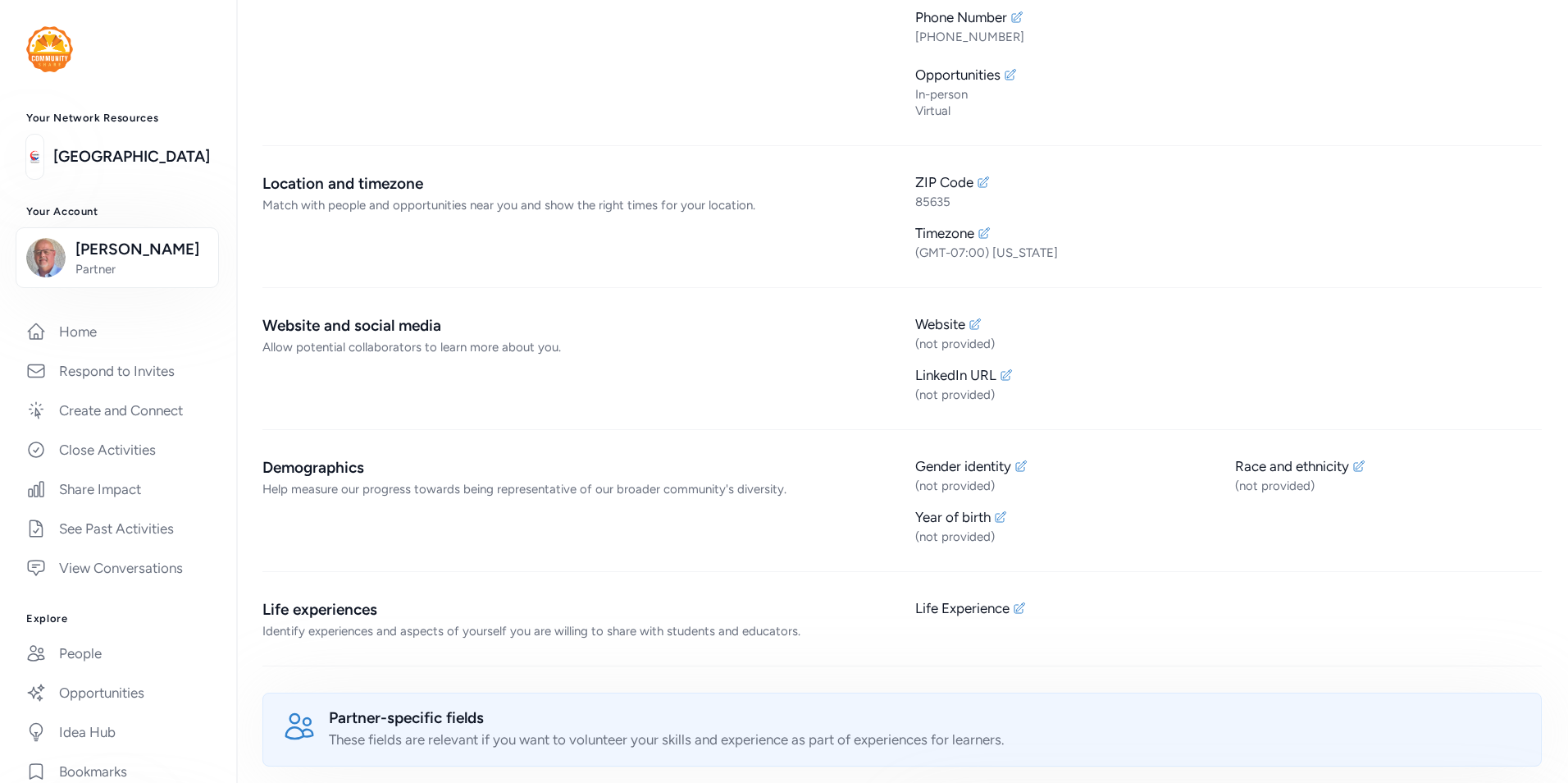
scroll to position [328, 0]
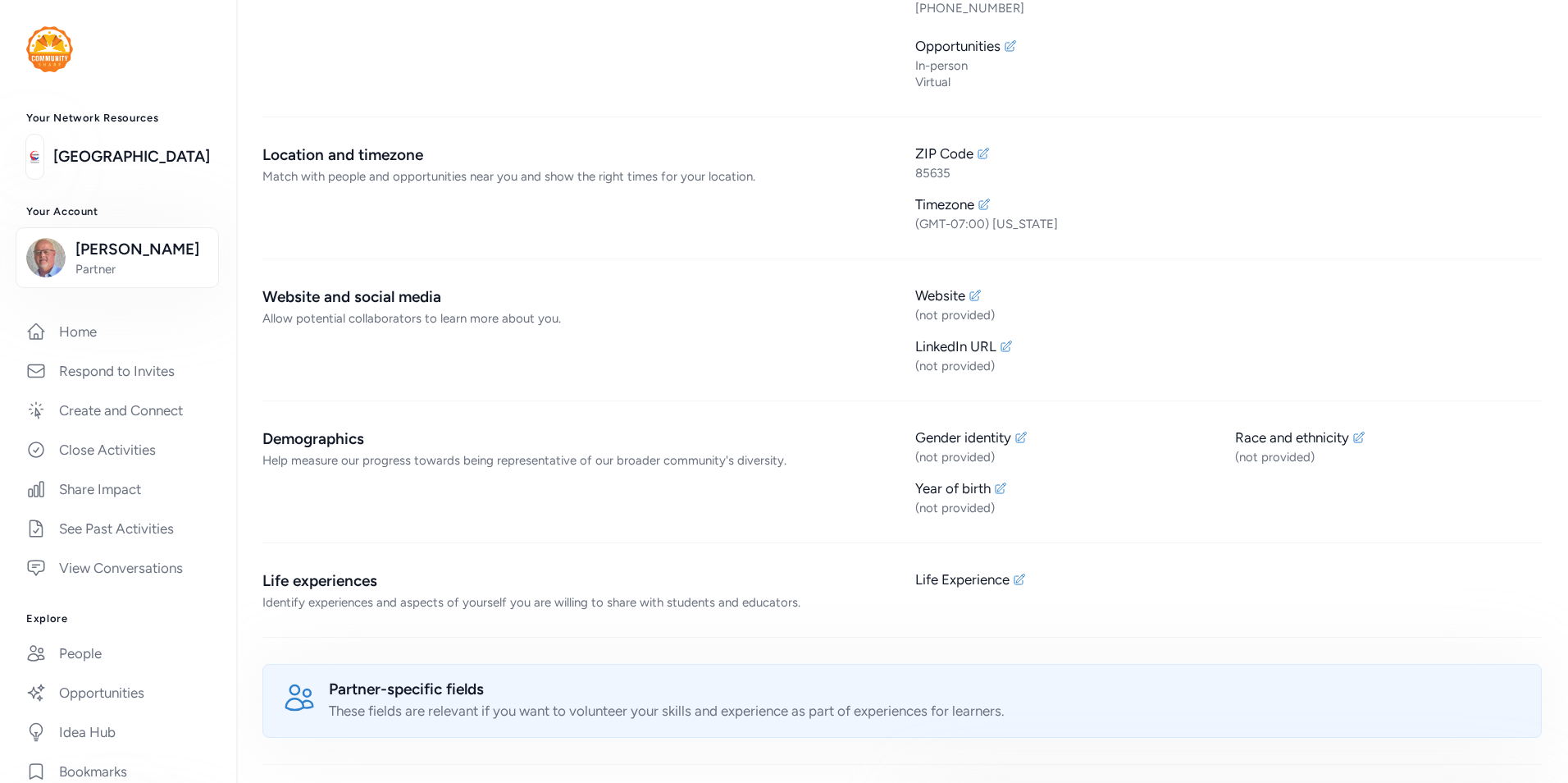
click at [975, 310] on div "(not provided)" at bounding box center [1228, 315] width 626 height 17
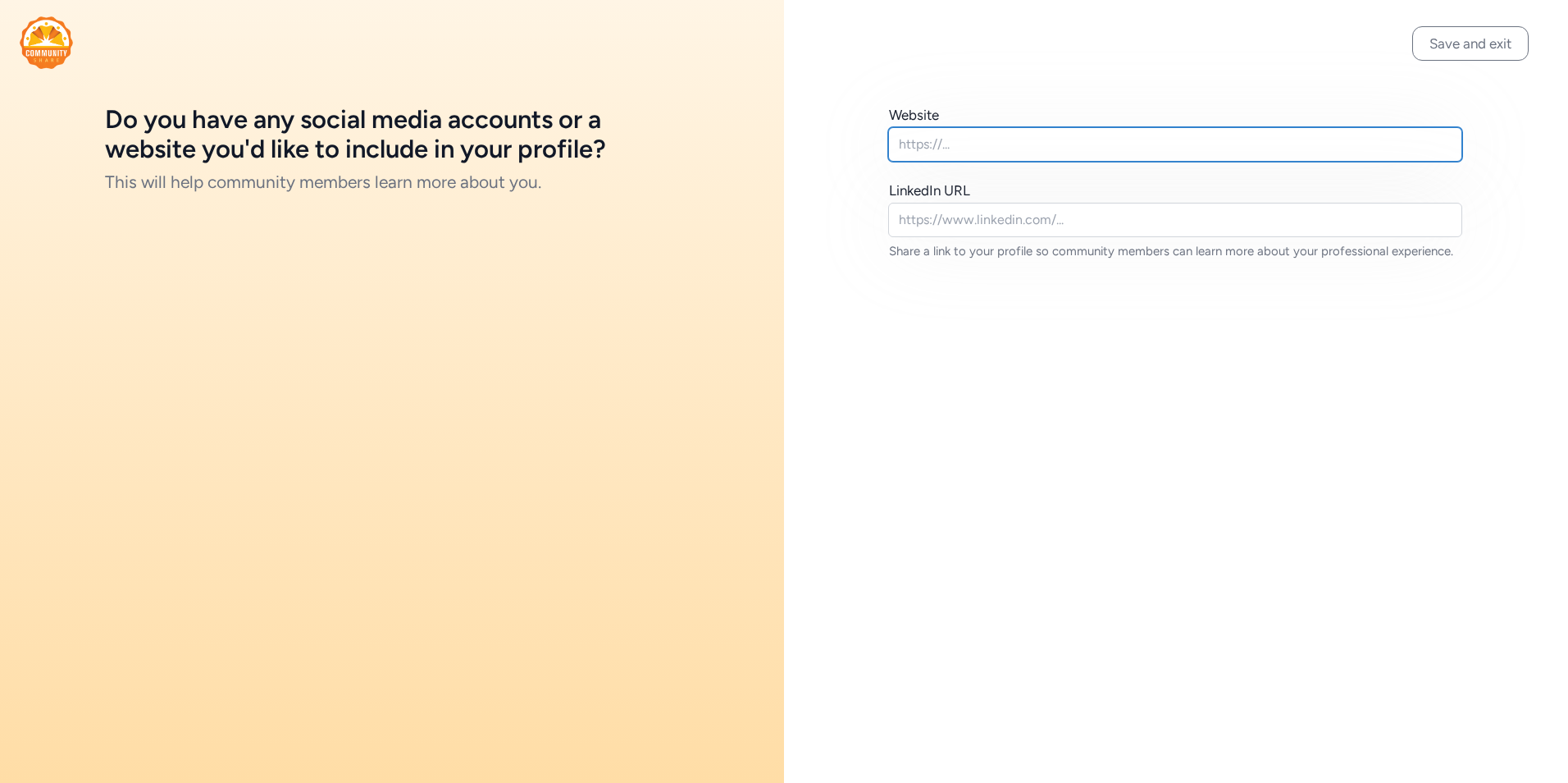
click at [965, 140] on input "text" at bounding box center [1175, 144] width 575 height 34
paste input "[URL][DOMAIN_NAME][US_STATE]"
type input "[URL][DOMAIN_NAME][US_STATE]"
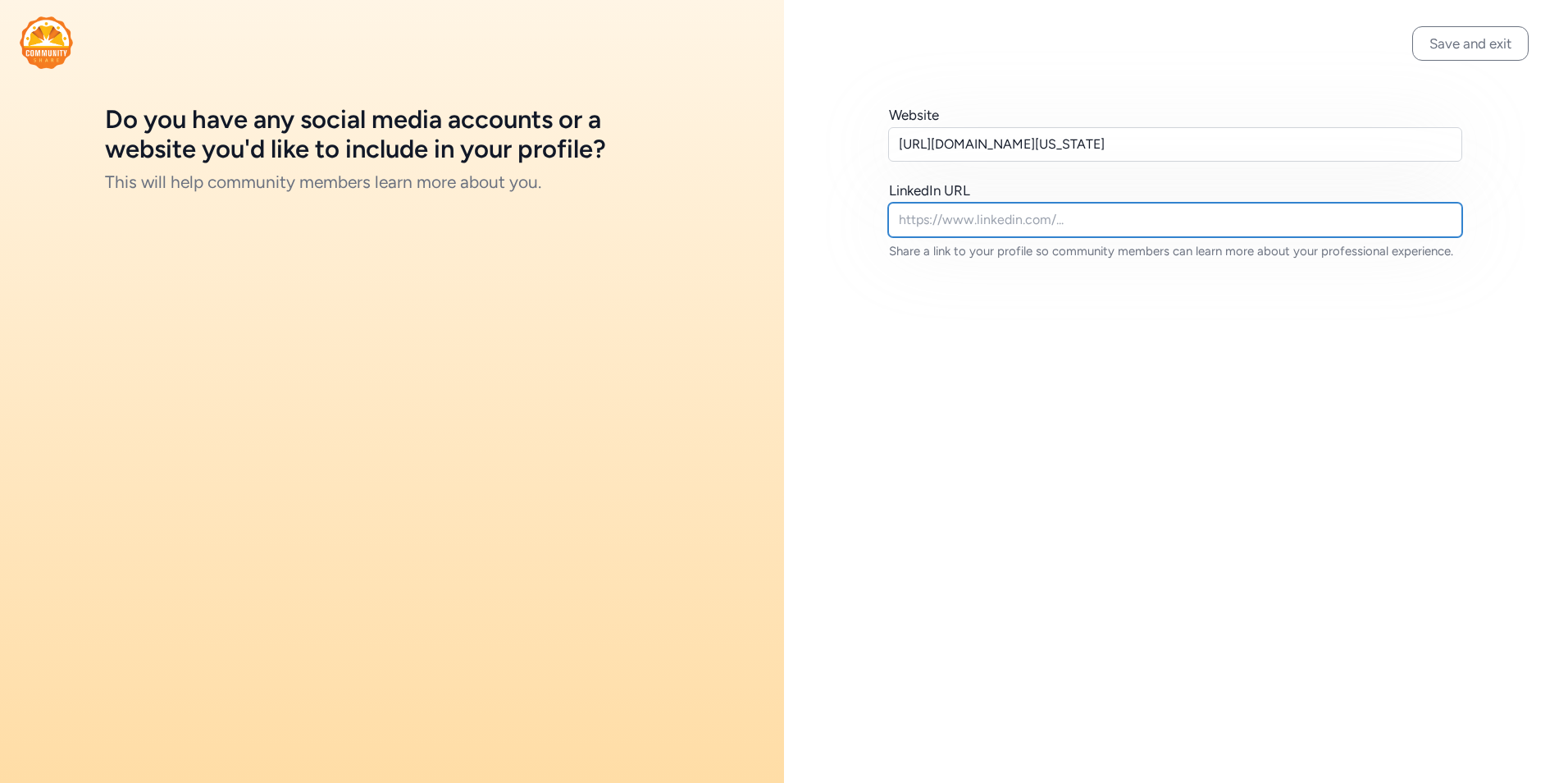
click at [994, 218] on input "text" at bounding box center [1175, 219] width 575 height 34
paste input "[DOMAIN_NAME][URL][US_STATE][US_STATE]"
type input "[DOMAIN_NAME][URL][US_STATE][US_STATE]"
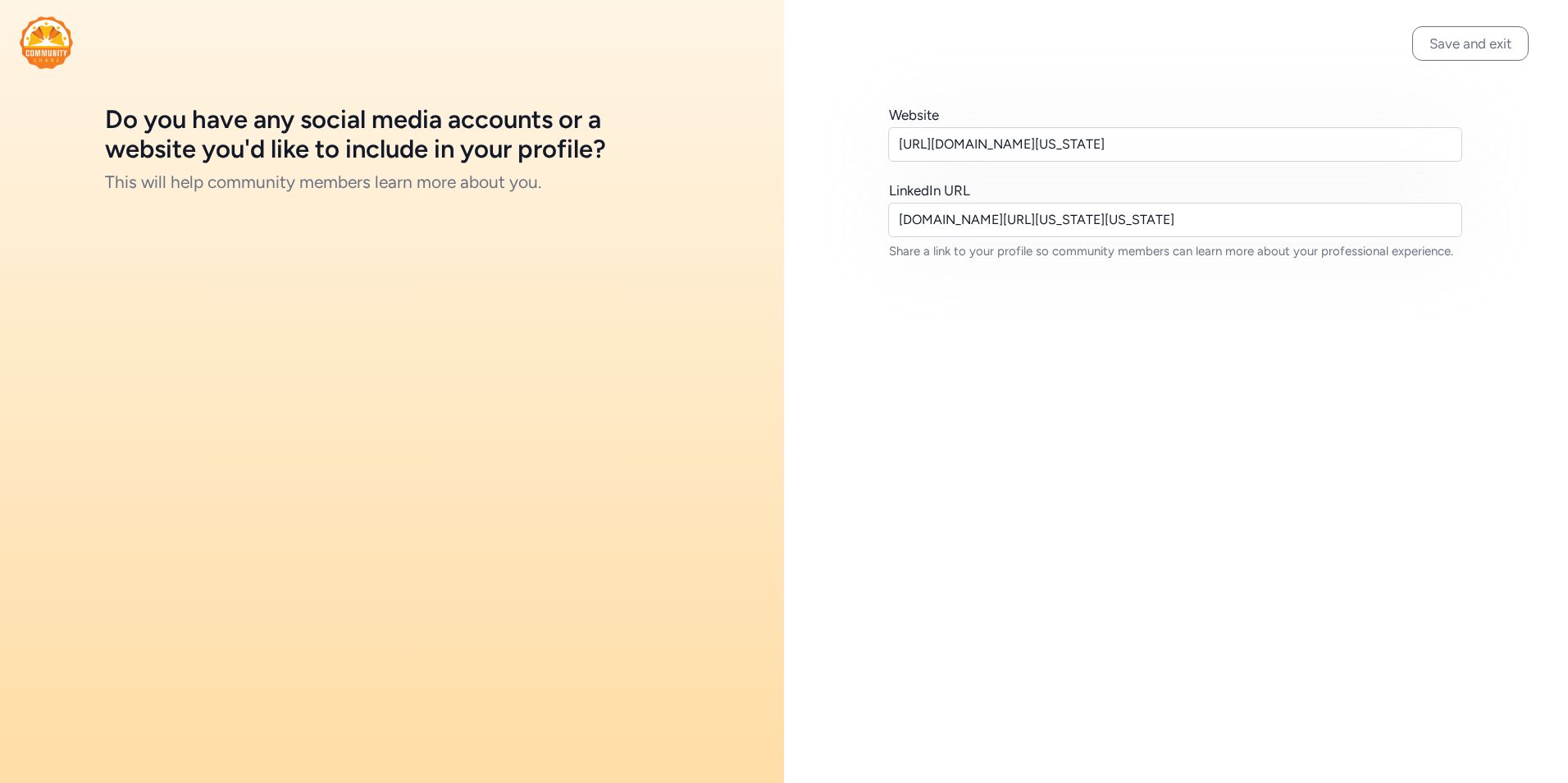
click at [1491, 41] on button "Save and exit" at bounding box center [1470, 43] width 116 height 34
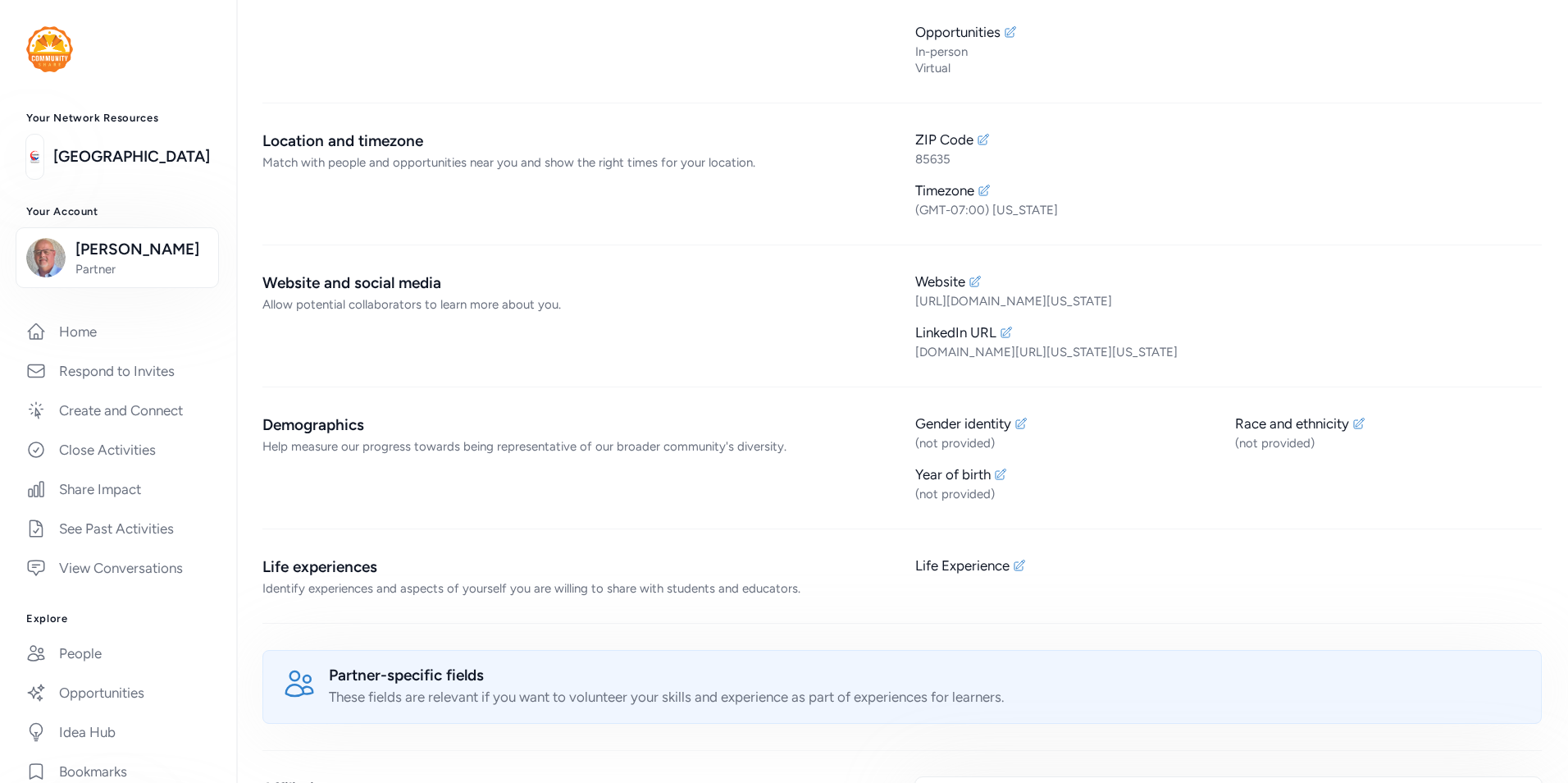
scroll to position [492, 0]
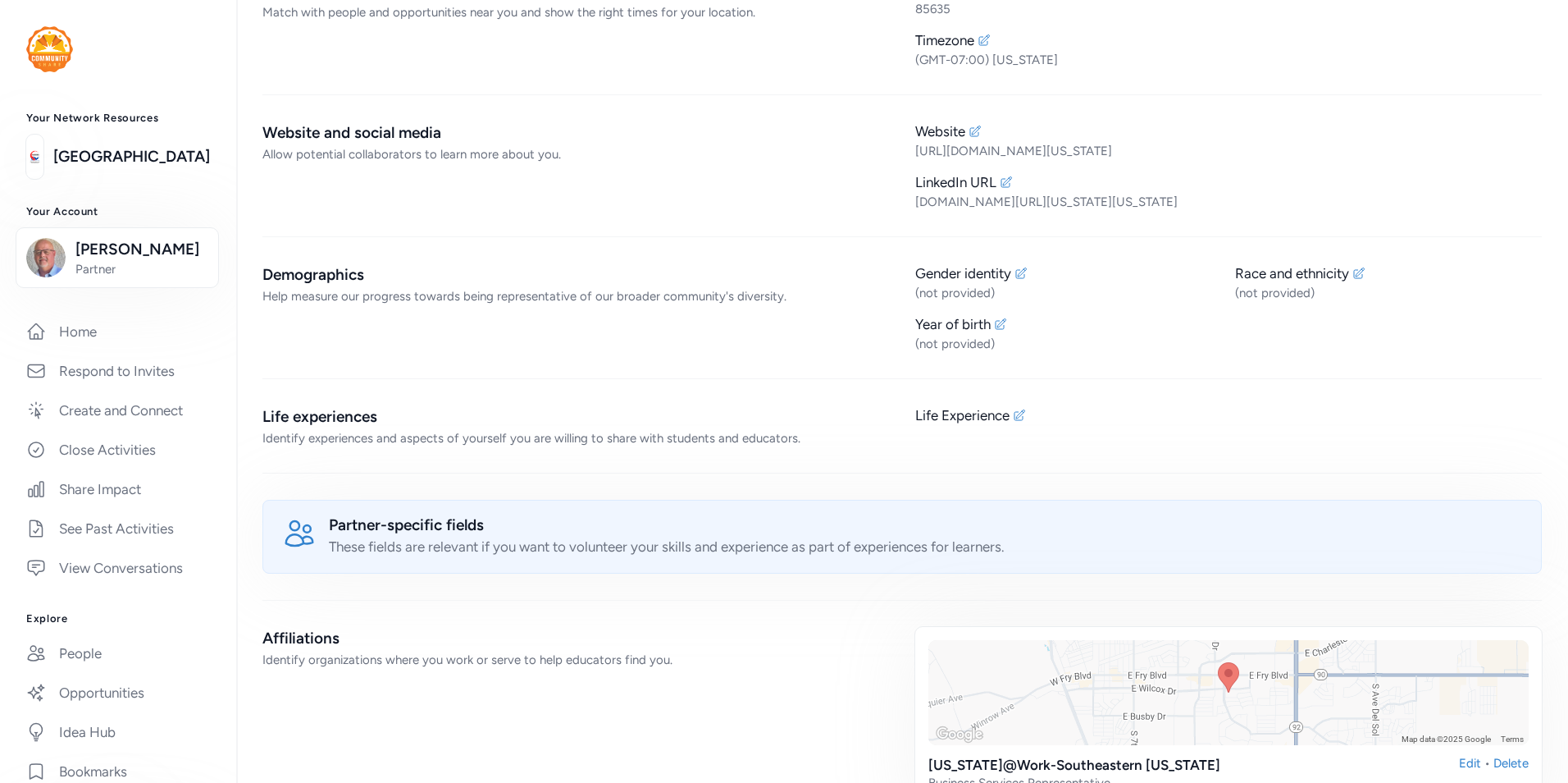
click at [1000, 177] on icon at bounding box center [1007, 182] width 13 height 13
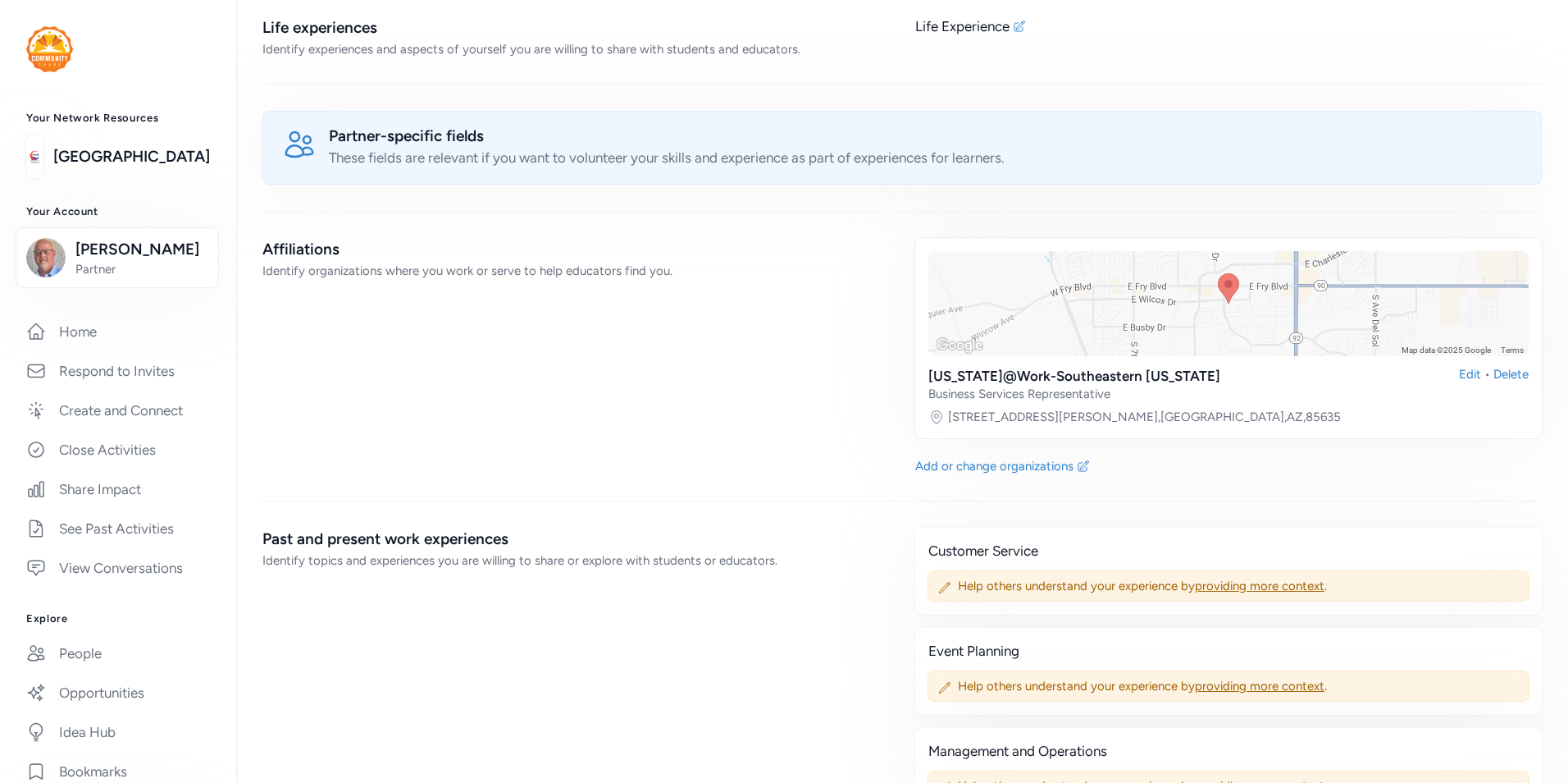
scroll to position [903, 0]
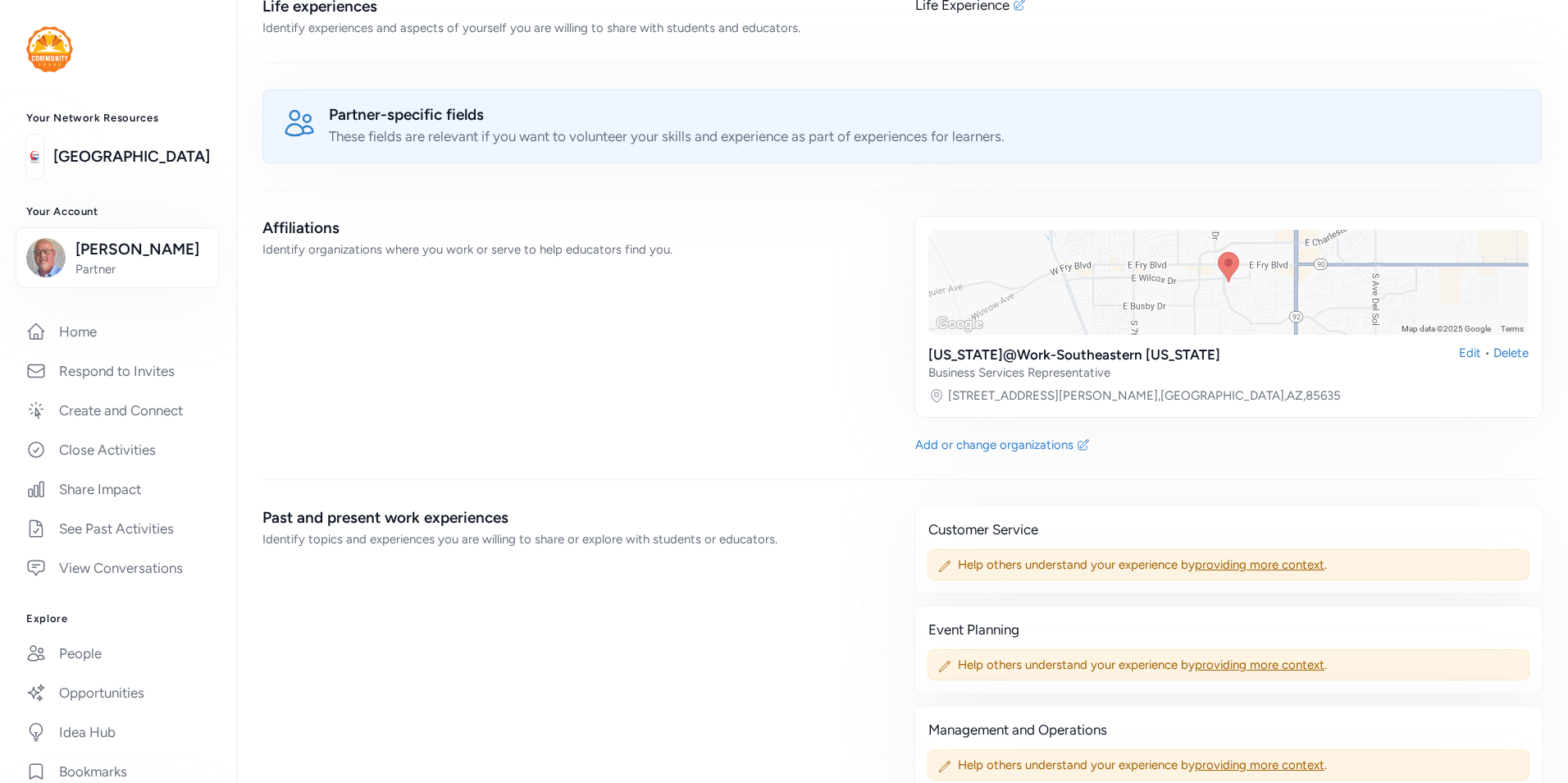
click at [970, 441] on div "Add or change organizations" at bounding box center [994, 445] width 158 height 17
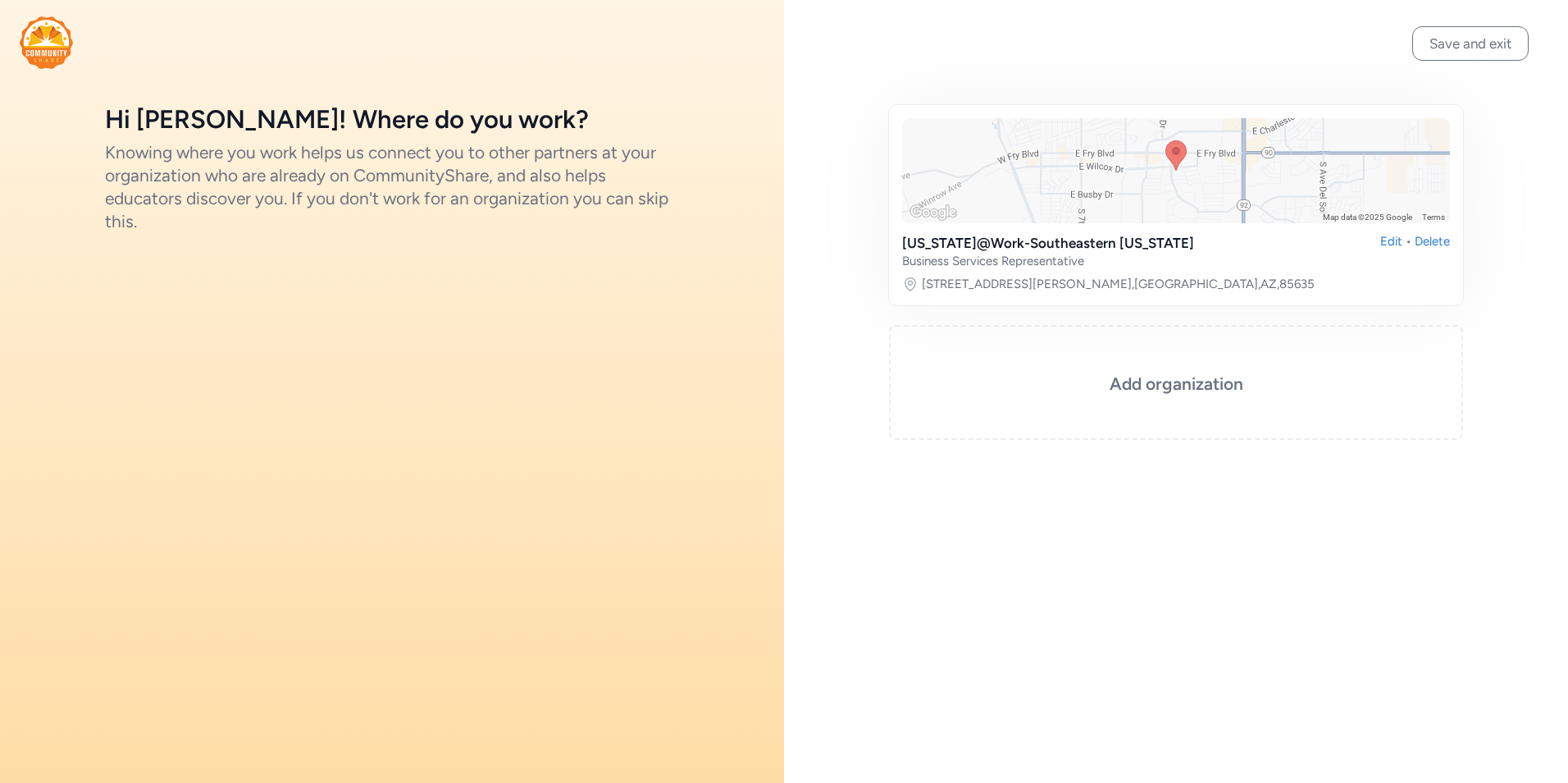
click at [1200, 402] on div "Add organization" at bounding box center [1176, 381] width 575 height 115
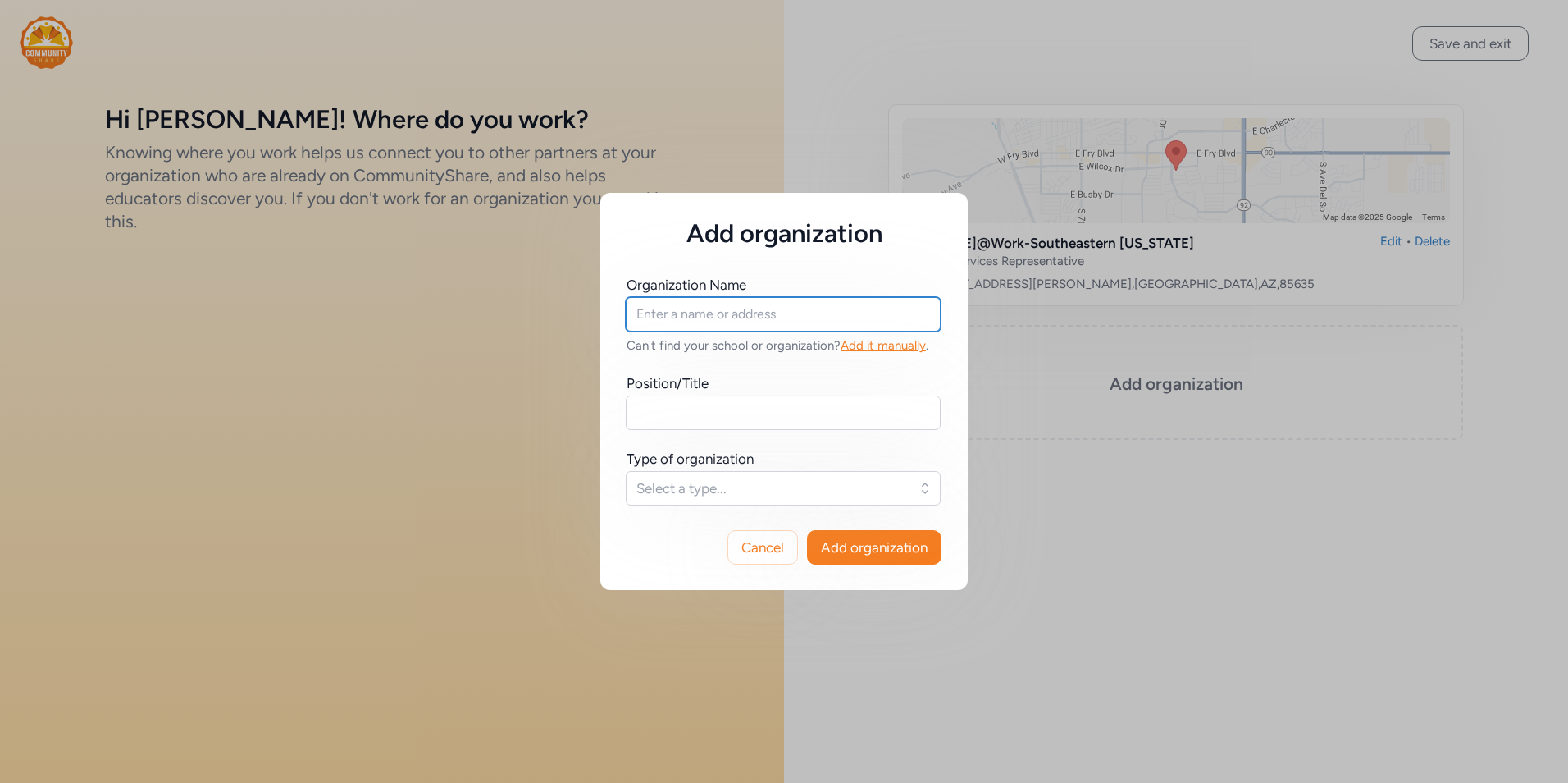
click at [711, 320] on input "text" at bounding box center [783, 314] width 315 height 34
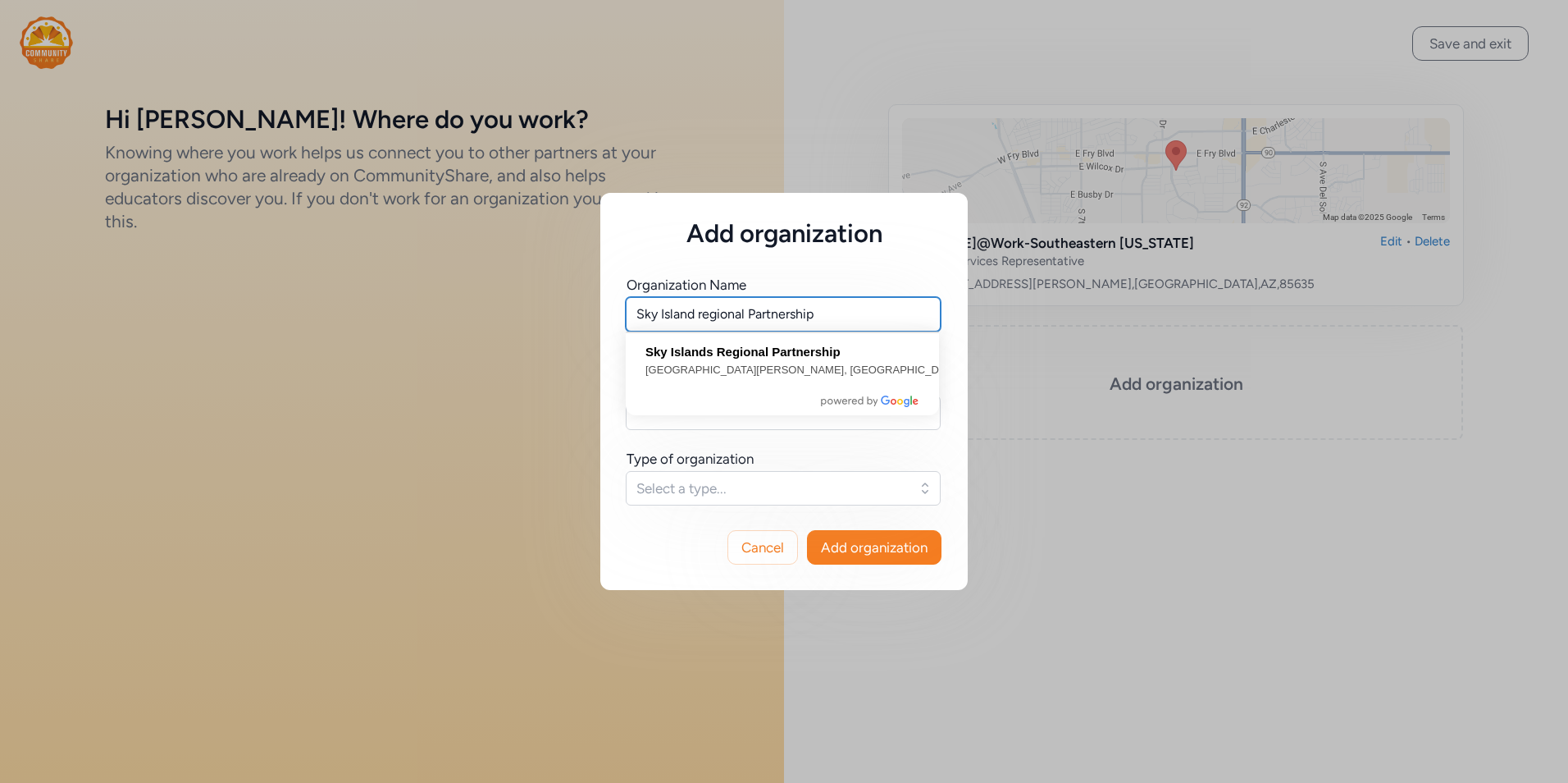
type input "Sky Island regional Partnership"
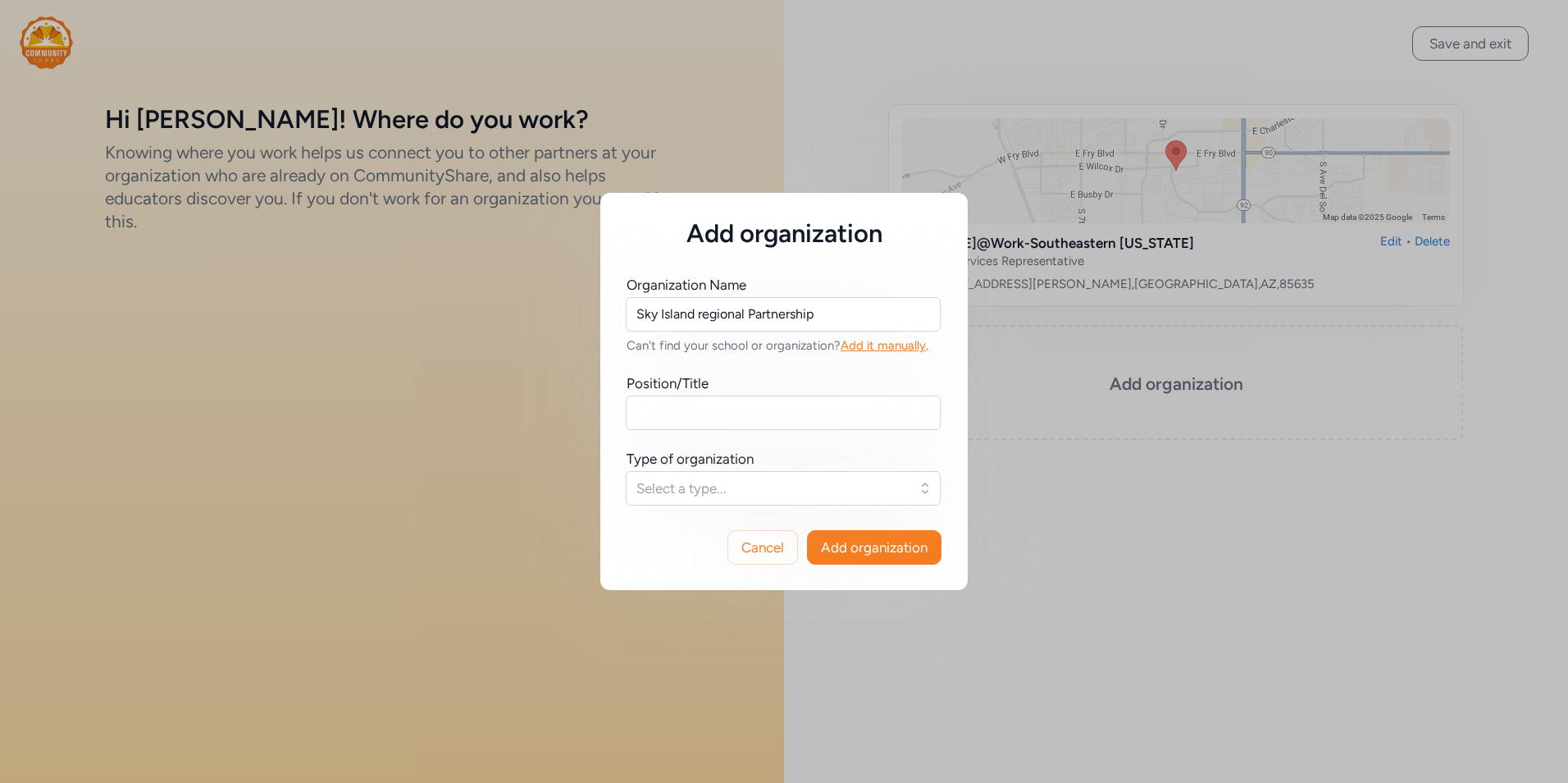
click at [764, 550] on span "Cancel" at bounding box center [763, 547] width 43 height 20
click at [776, 554] on span "Cancel" at bounding box center [763, 547] width 43 height 20
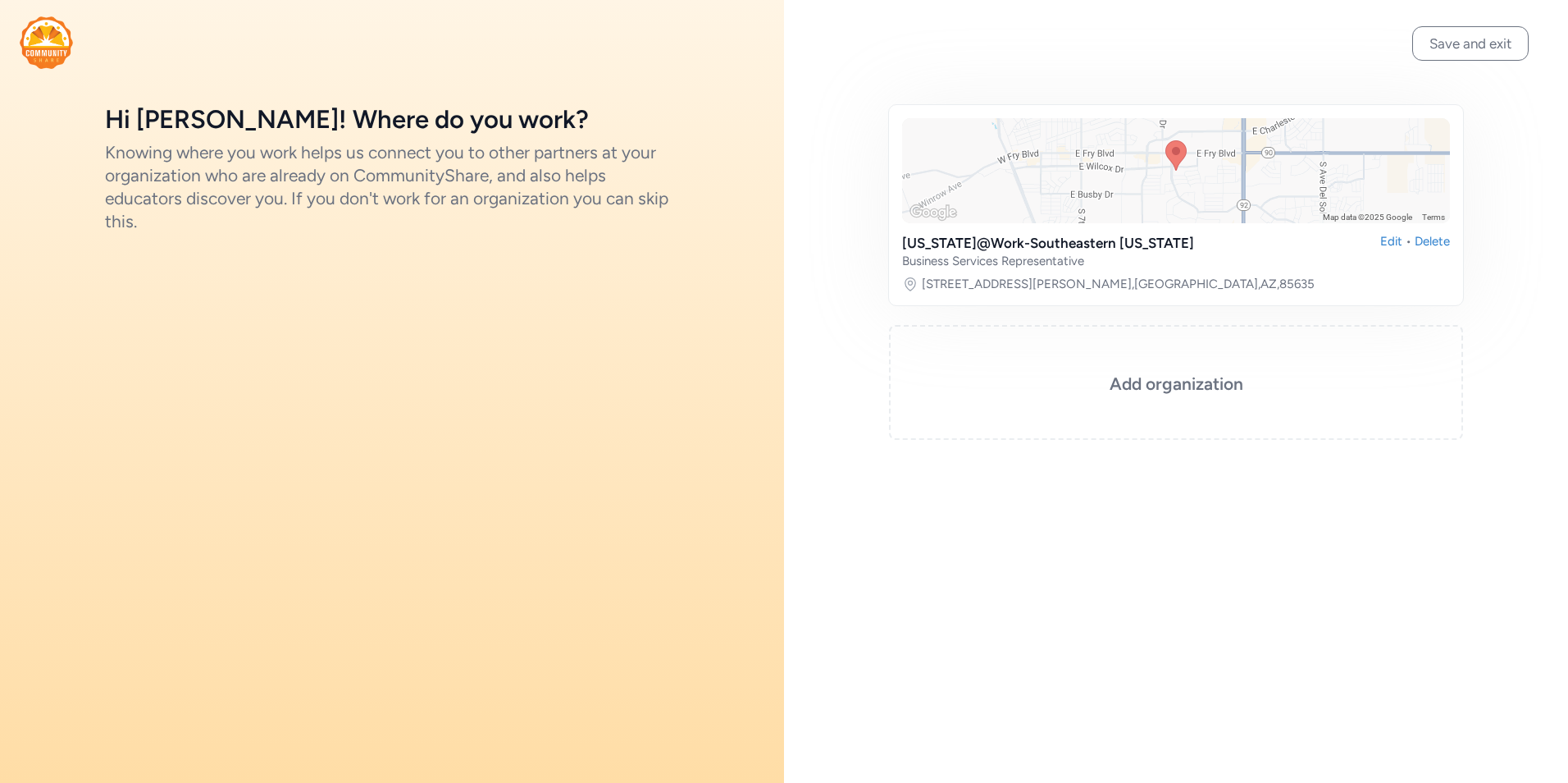
click at [1504, 52] on button "Save and exit" at bounding box center [1470, 43] width 116 height 34
